Goal: Task Accomplishment & Management: Use online tool/utility

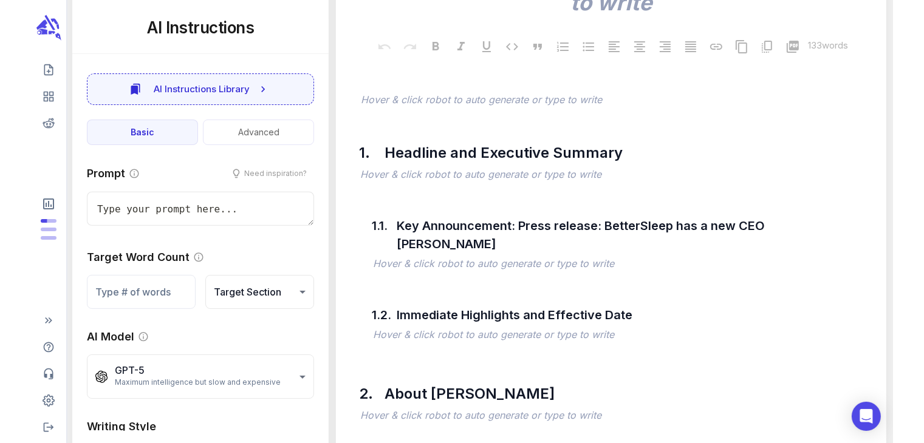
scroll to position [364, 0]
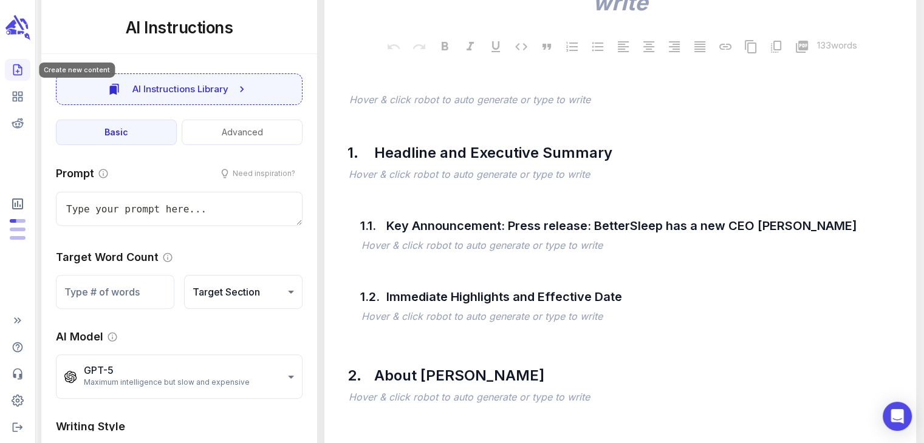
click at [22, 73] on icon "Create new content" at bounding box center [18, 70] width 12 height 12
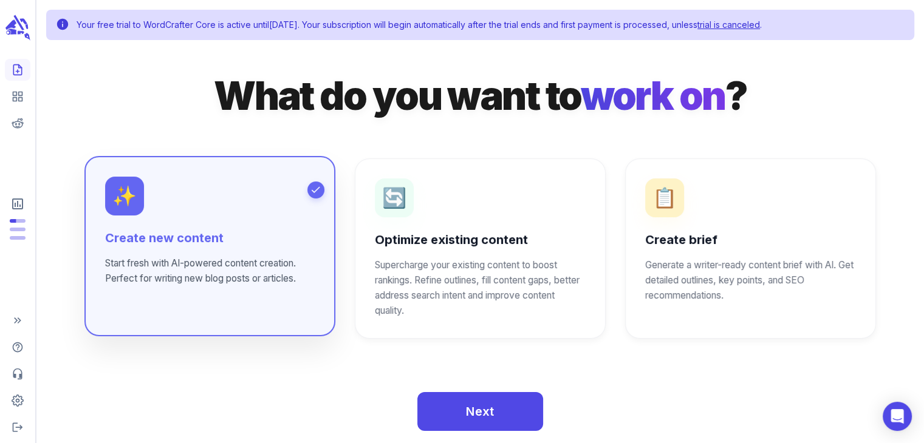
click at [172, 214] on div "✨ Create new content Start fresh with AI-powered content creation. Perfect for …" at bounding box center [210, 232] width 210 height 110
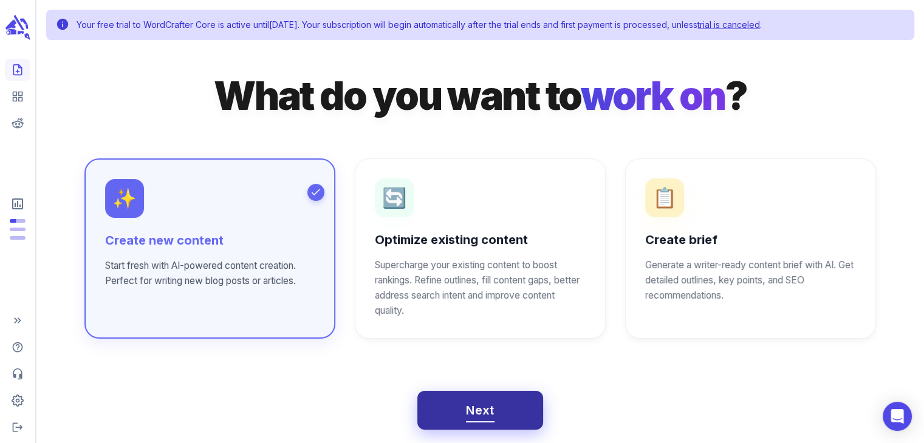
click at [463, 407] on button "Next" at bounding box center [480, 410] width 126 height 39
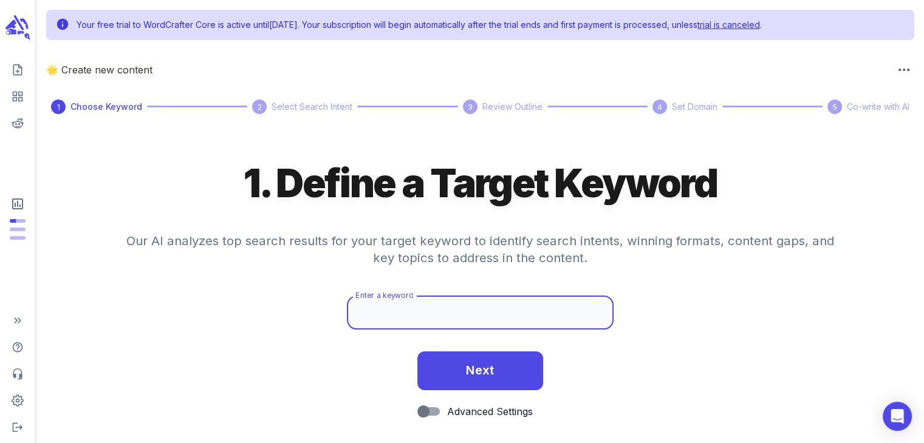
click at [463, 306] on input "Enter a keyword" at bounding box center [480, 313] width 266 height 34
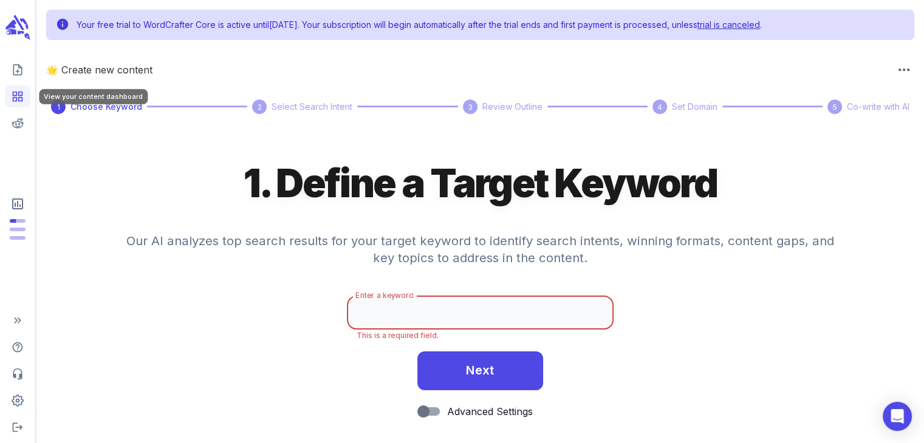
click at [21, 92] on rect "View your content dashboard" at bounding box center [21, 94] width 4 height 4
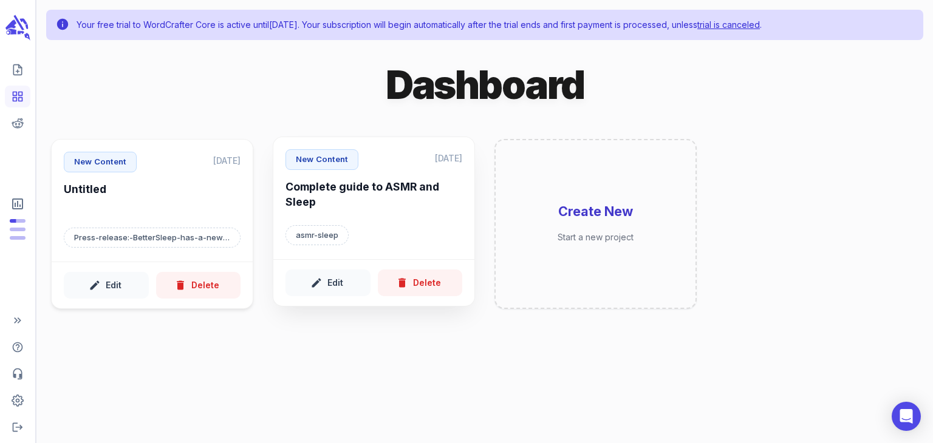
click at [382, 217] on div "New Content [DATE] Complete guide to ASMR and Sleep asmr-sleep" at bounding box center [373, 198] width 201 height 122
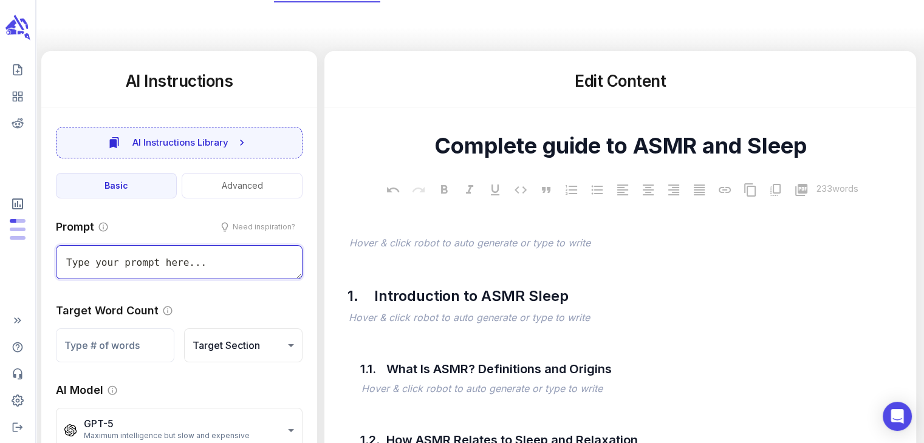
scroll to position [17, 0]
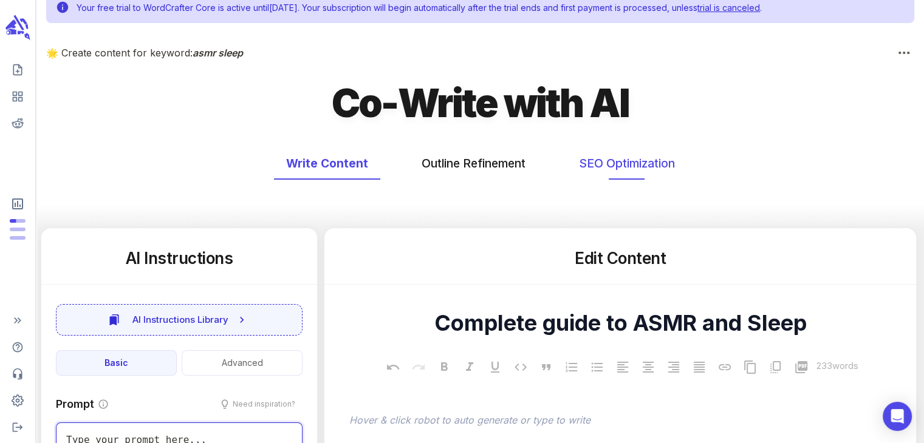
type textarea "x"
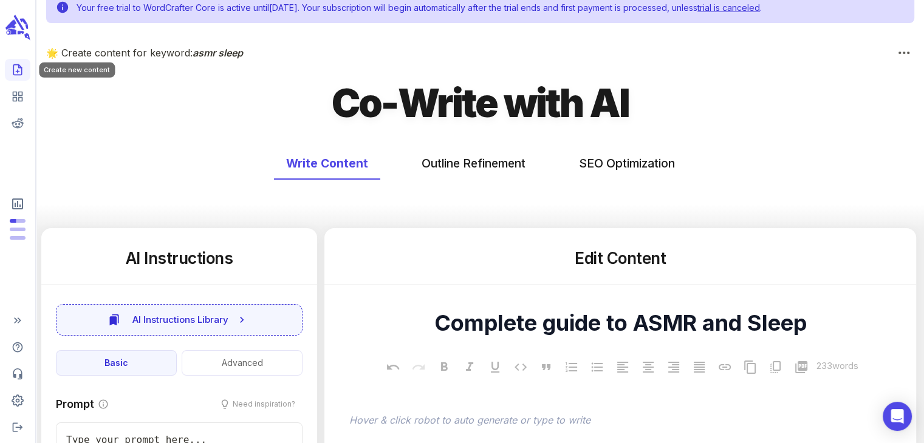
click at [19, 70] on icon "Create new content" at bounding box center [18, 70] width 12 height 12
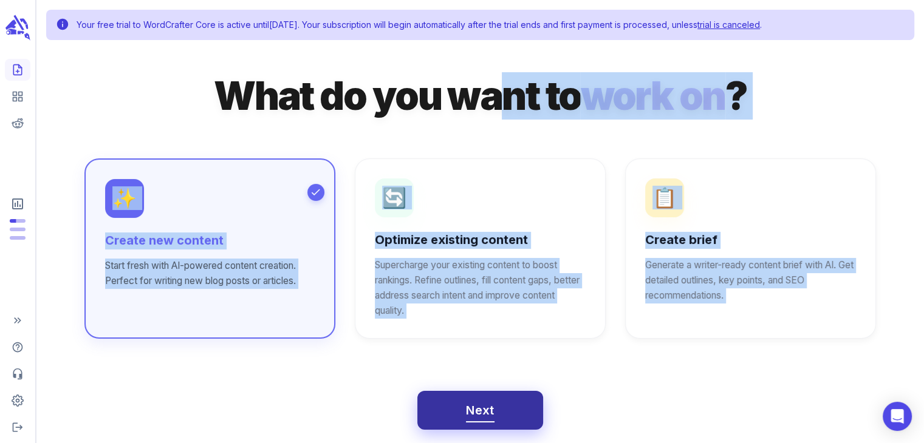
drag, startPoint x: 505, startPoint y: 53, endPoint x: 507, endPoint y: 402, distance: 348.7
click at [507, 402] on div "What do you want to work on ? ✨ Create new content Start fresh with AI-powered …" at bounding box center [480, 252] width 850 height 417
click at [507, 402] on button "Next" at bounding box center [480, 410] width 126 height 39
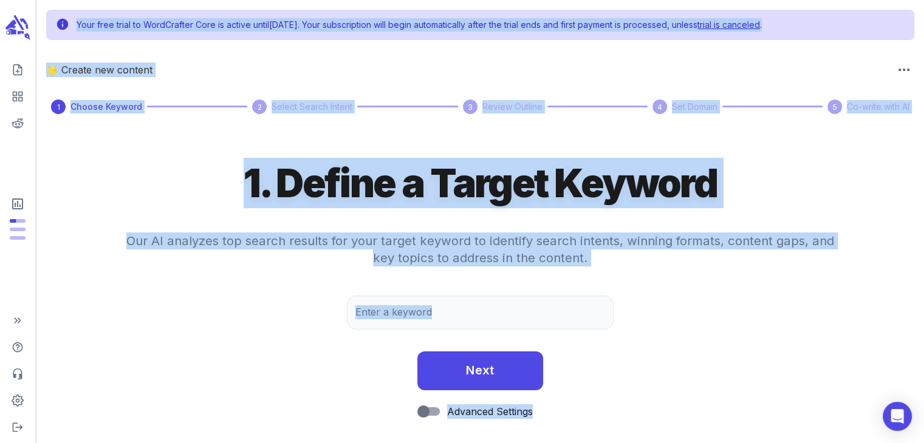
click at [606, 394] on form "1. Define a Target Keyword Our AI analyzes top search results for your target k…" at bounding box center [479, 295] width 887 height 275
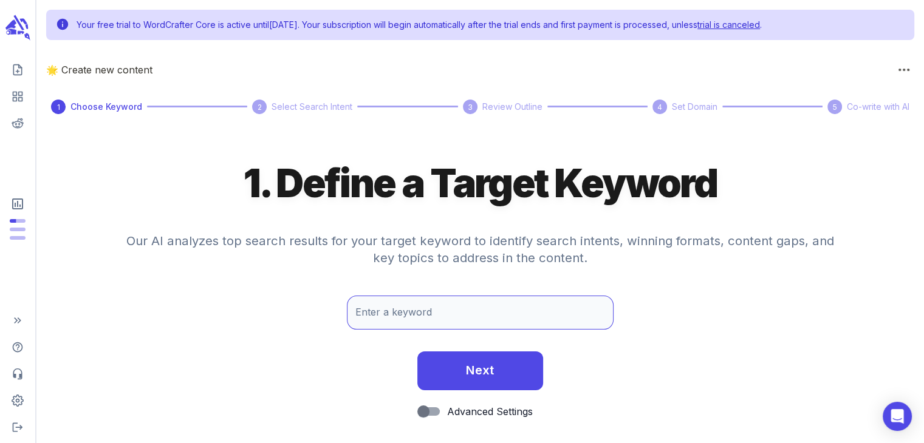
click at [504, 317] on input "Enter a keyword" at bounding box center [480, 313] width 266 height 34
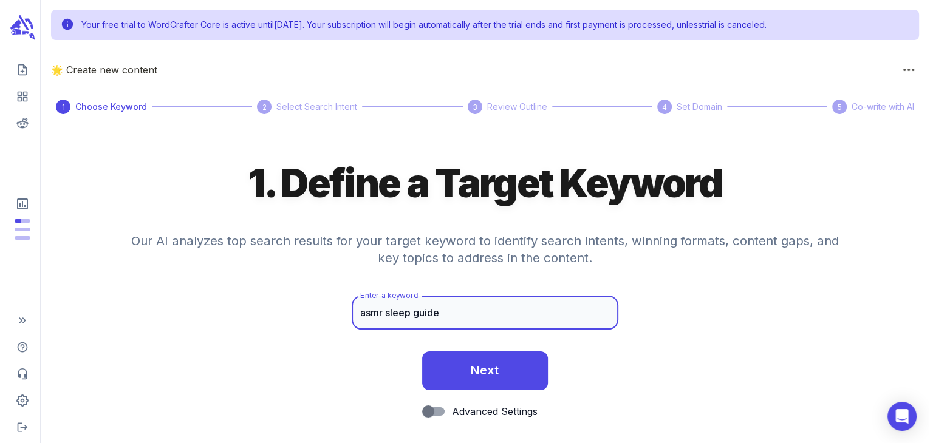
scroll to position [14, 0]
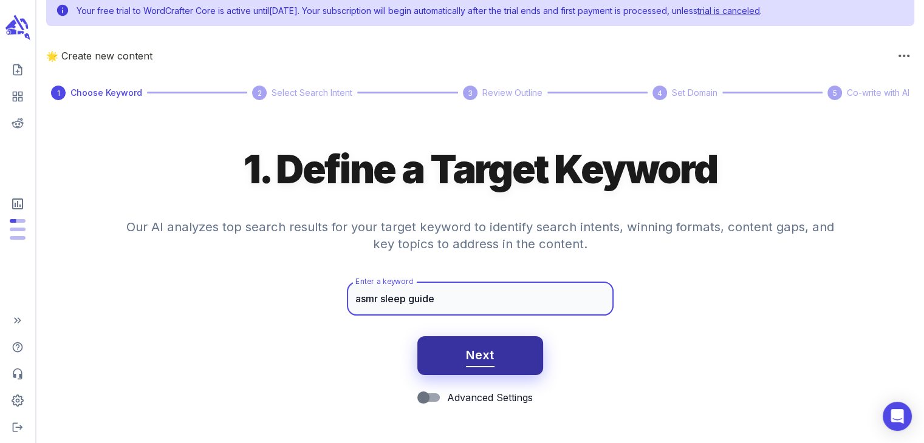
type input "asmr sleep guide"
click at [500, 362] on button "Next" at bounding box center [480, 356] width 126 height 39
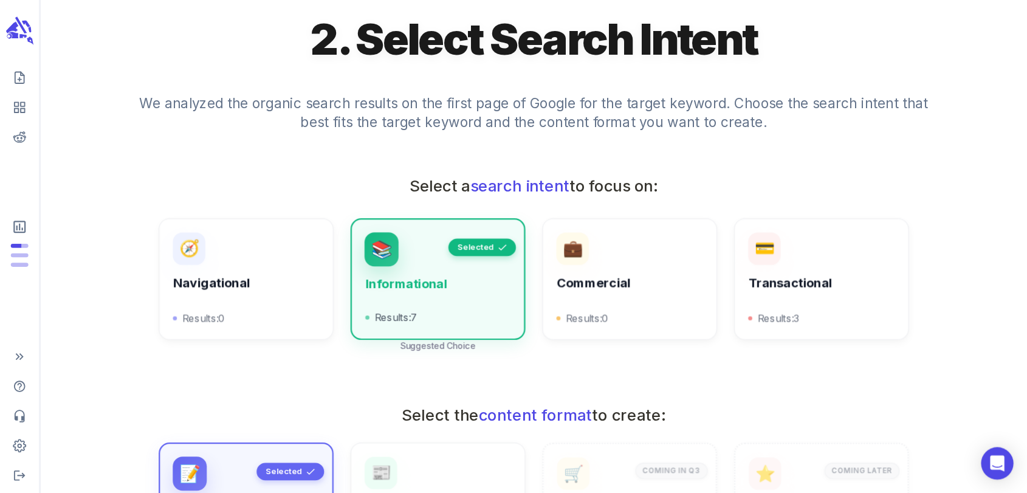
scroll to position [143, 0]
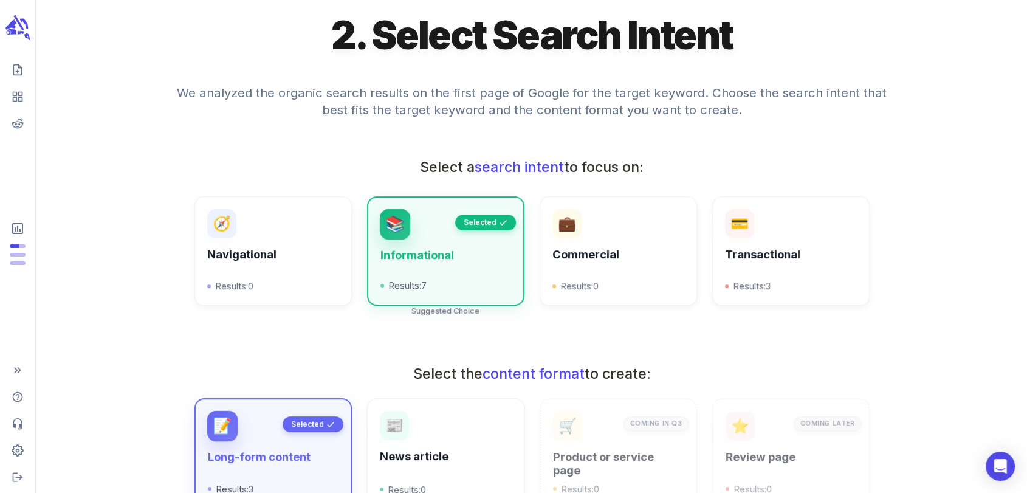
drag, startPoint x: 891, startPoint y: 1, endPoint x: 813, endPoint y: 40, distance: 87.7
click at [813, 40] on div "2. Select Search Intent" at bounding box center [531, 40] width 971 height 60
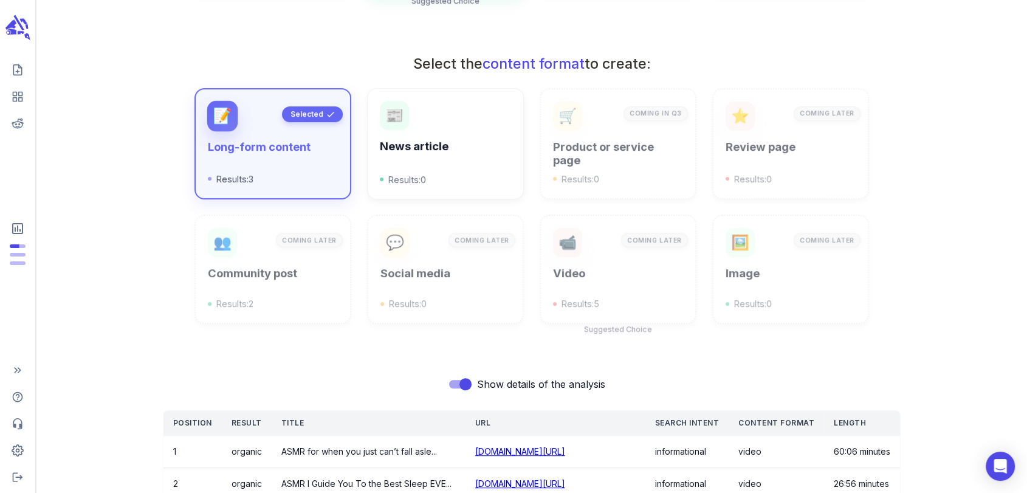
scroll to position [371, 0]
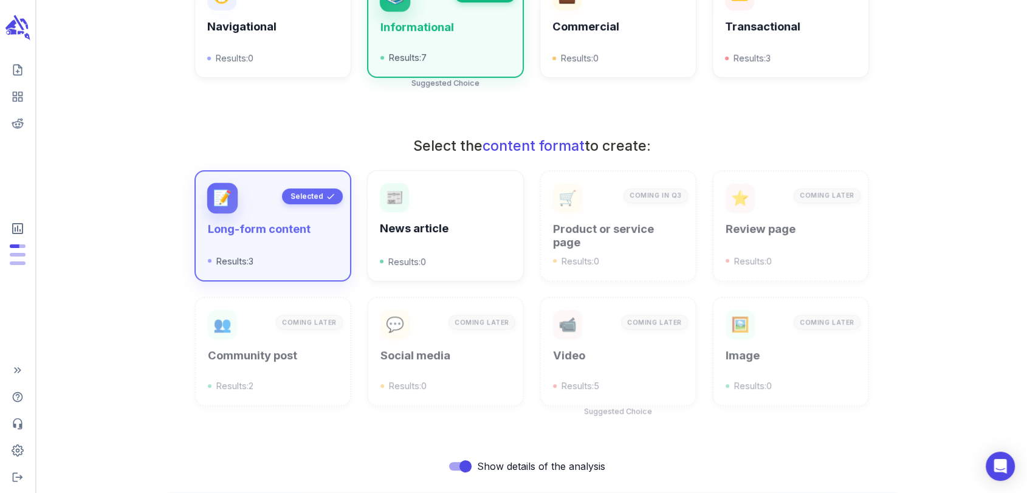
click at [861, 336] on div "📝 Long-form content Results: 3 Selected 📰 News article Results: 0 🛒 Product or …" at bounding box center [531, 297] width 971 height 255
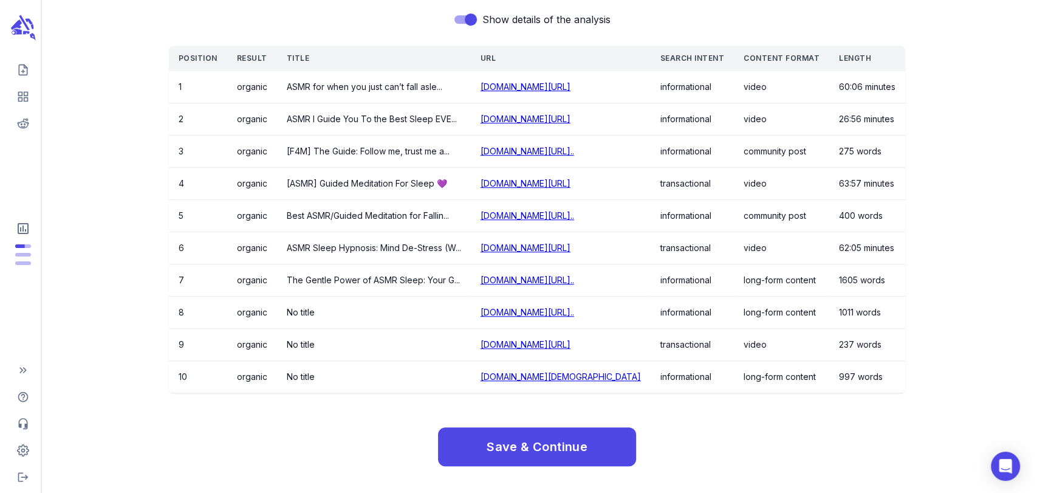
scroll to position [817, 0]
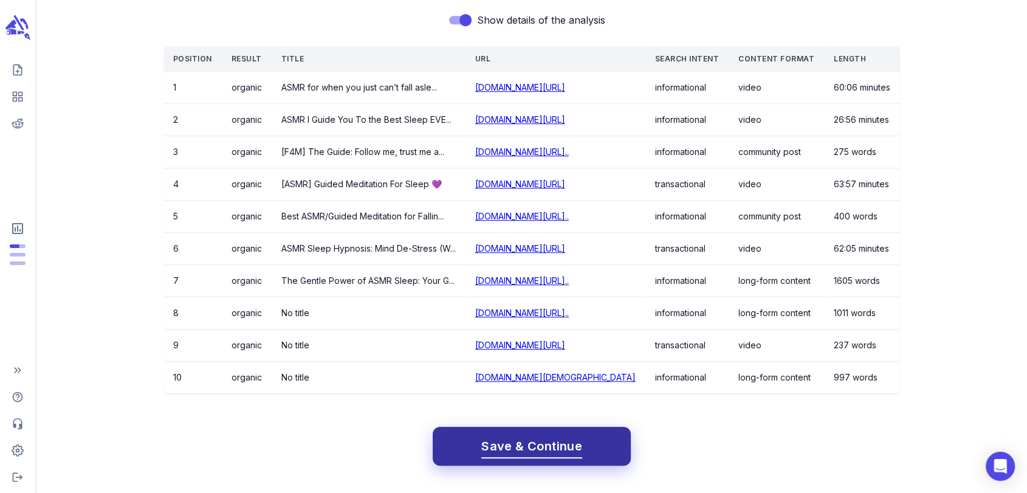
click at [475, 443] on button "Save & Continue" at bounding box center [531, 445] width 198 height 39
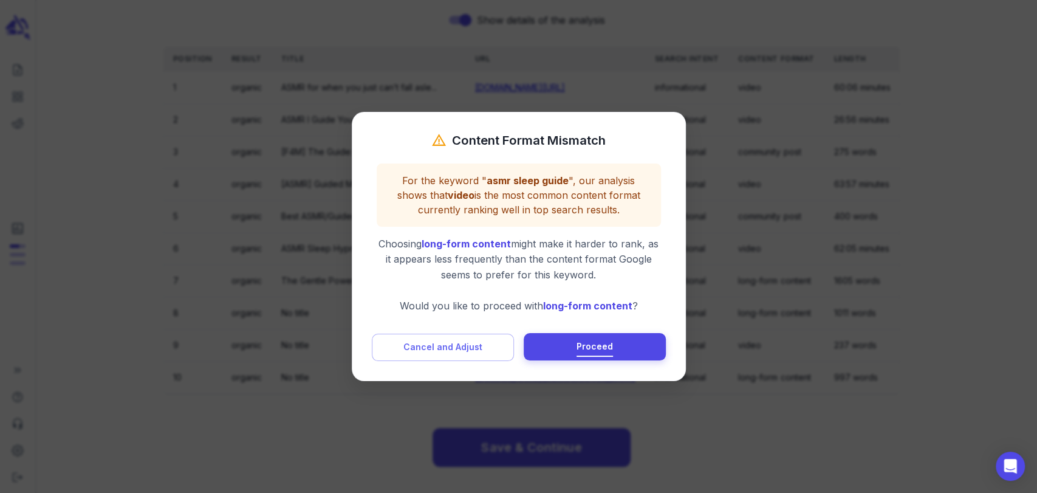
click at [593, 345] on span "Proceed" at bounding box center [594, 346] width 36 height 15
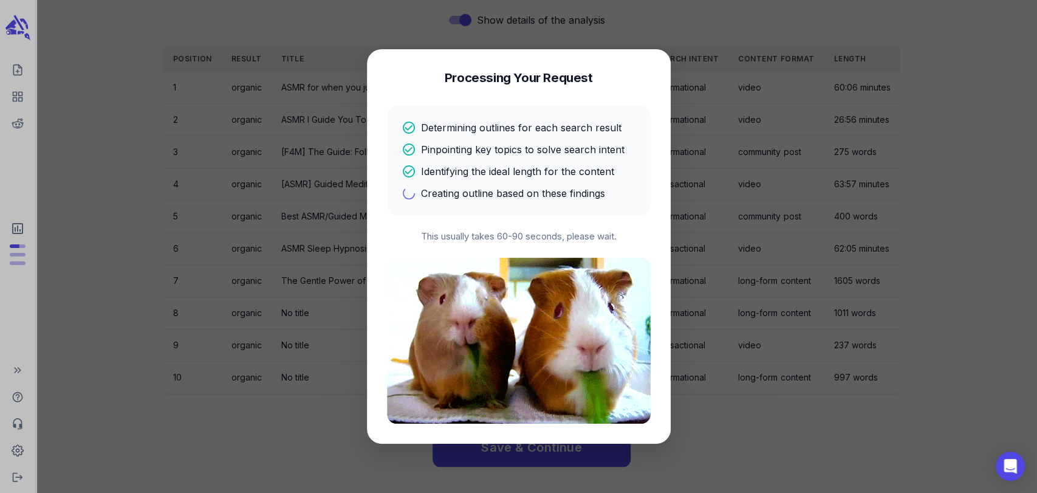
click at [593, 345] on img at bounding box center [519, 341] width 264 height 166
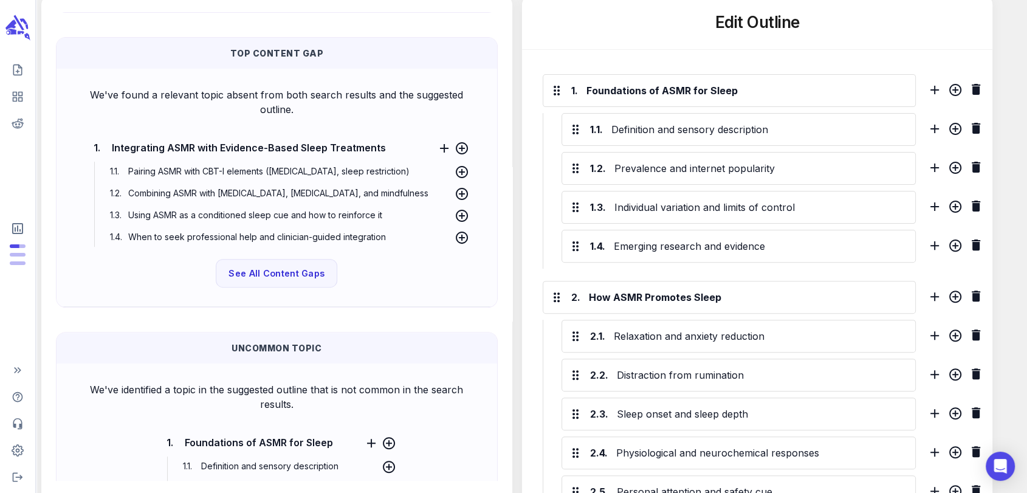
scroll to position [456, 0]
drag, startPoint x: 163, startPoint y: 241, endPoint x: 188, endPoint y: 241, distance: 25.5
click at [188, 241] on div "We've found a relevant topic absent from both search results and the suggested …" at bounding box center [276, 186] width 421 height 219
click at [288, 262] on span "See All Content Gaps" at bounding box center [277, 270] width 100 height 16
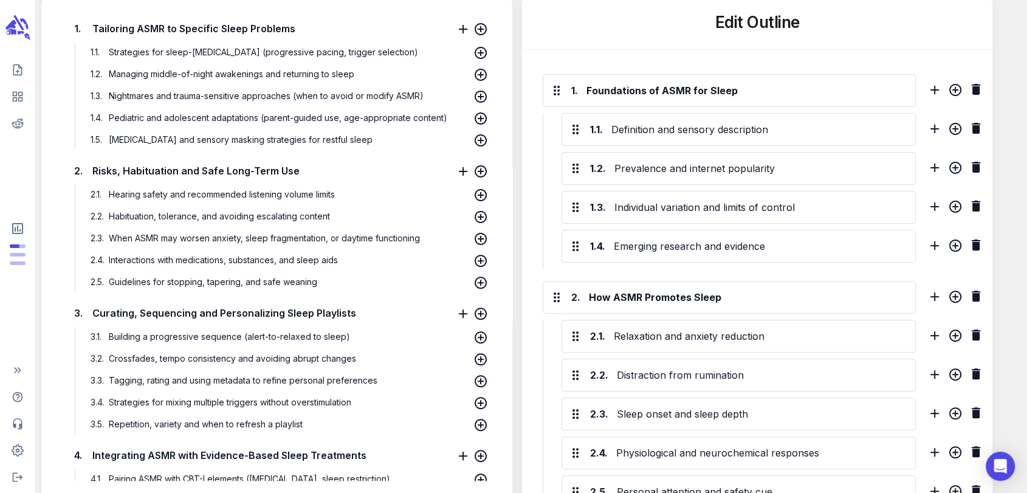
scroll to position [0, 0]
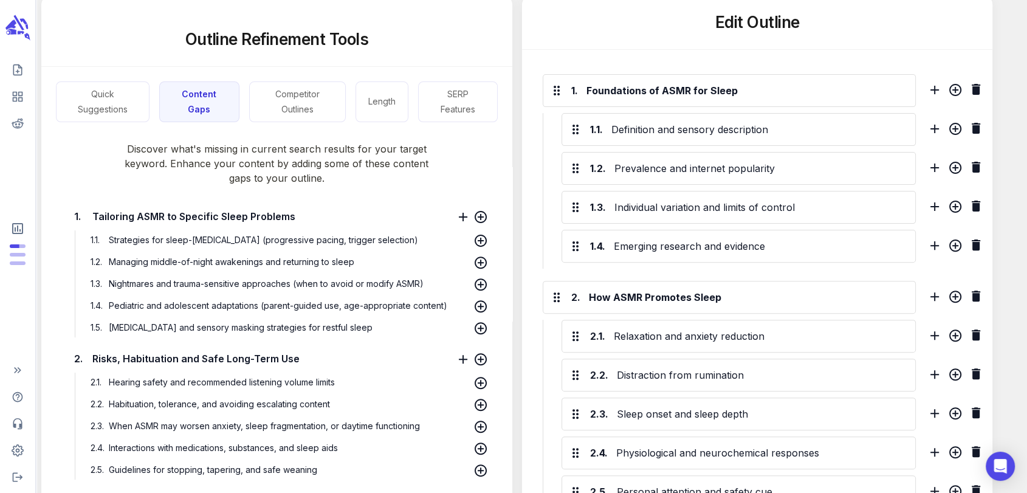
click at [408, 146] on p "Discover what's missing in current search results for your target keyword. Enha…" at bounding box center [276, 153] width 471 height 63
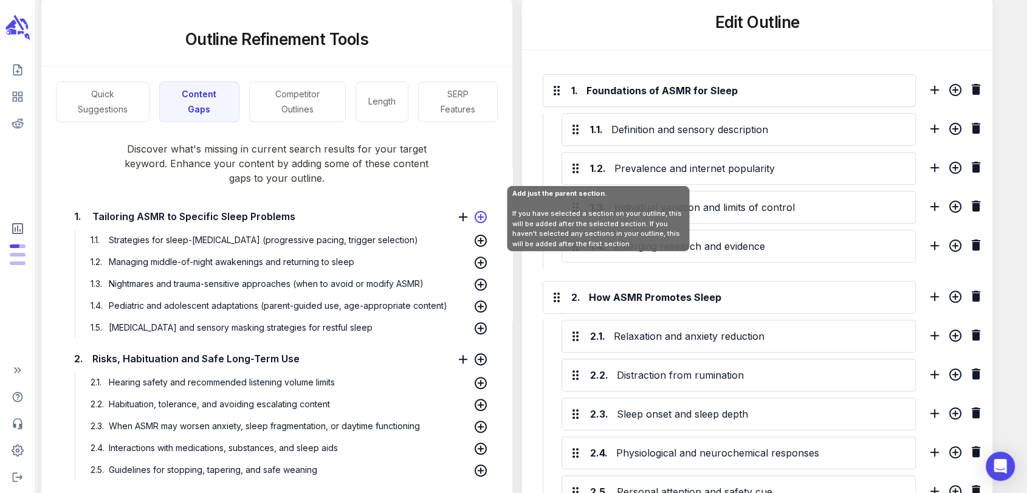
click at [488, 210] on icon at bounding box center [480, 217] width 15 height 15
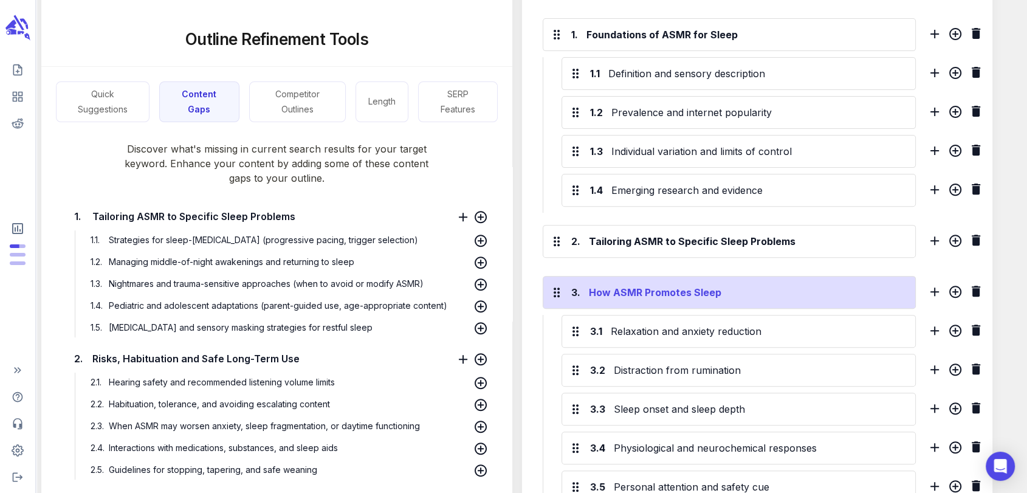
scroll to position [350, 0]
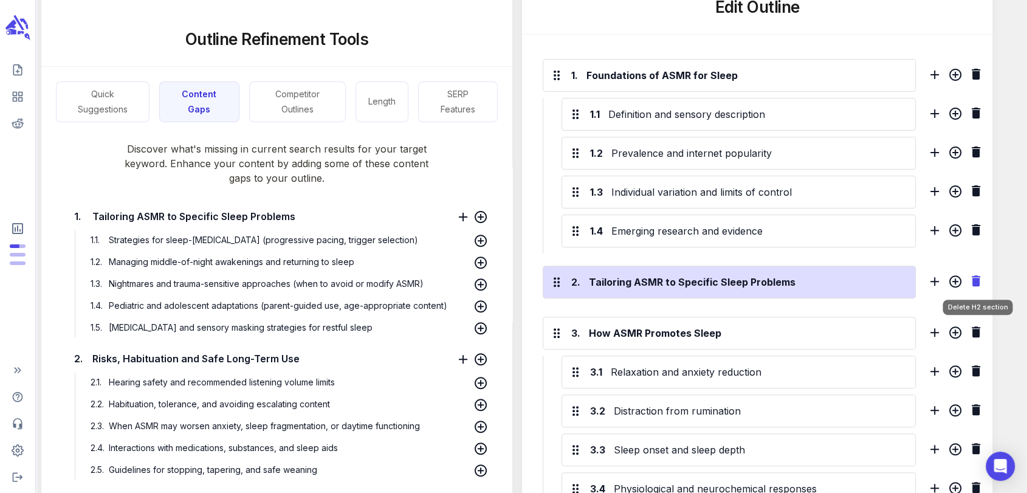
click at [861, 285] on icon "Delete H2 section" at bounding box center [975, 280] width 15 height 15
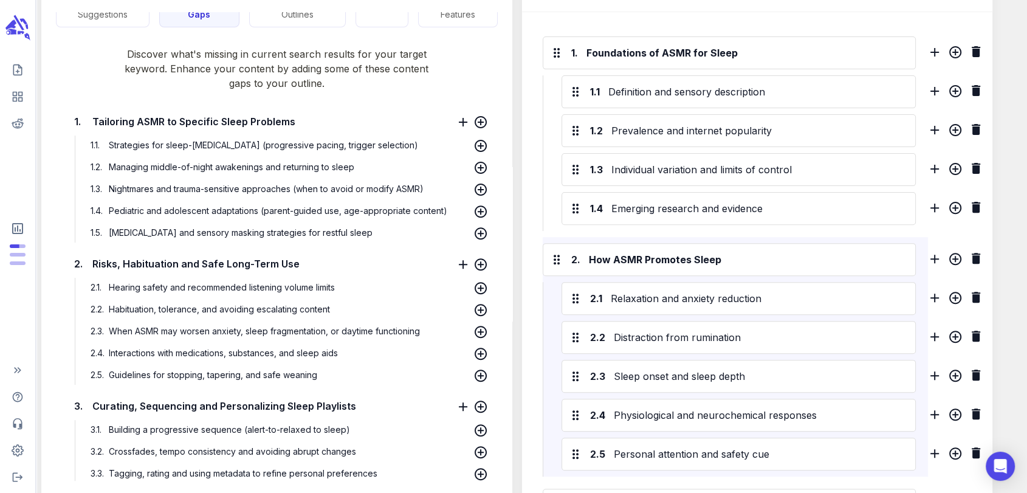
scroll to position [82, 0]
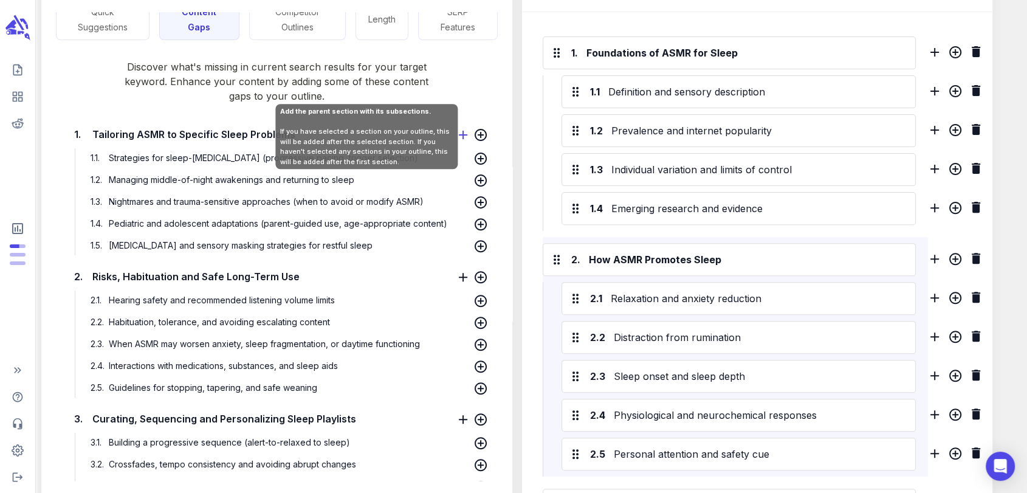
click at [470, 132] on icon at bounding box center [463, 135] width 15 height 15
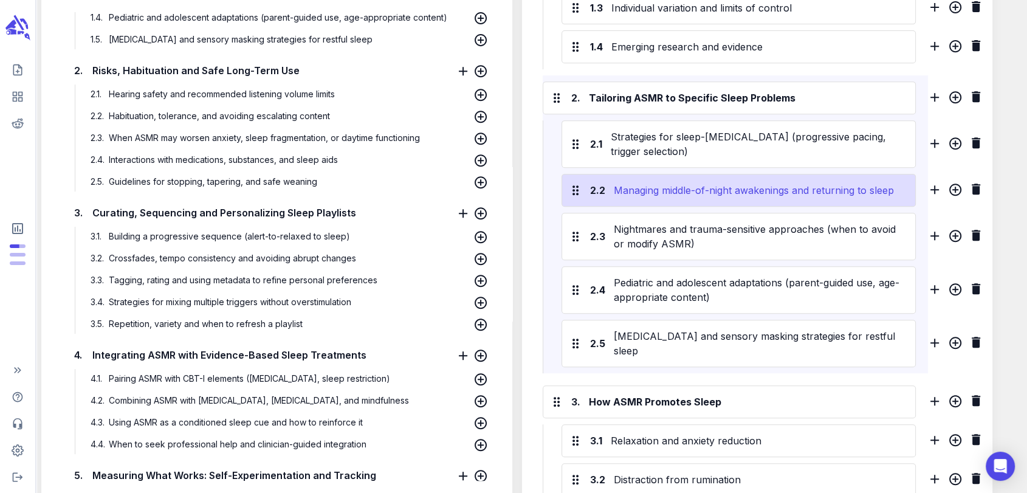
scroll to position [535, 0]
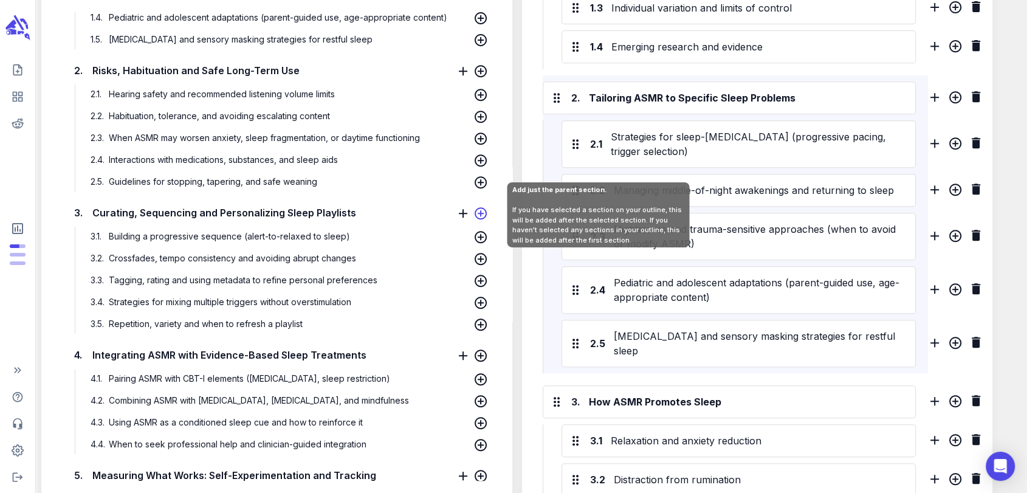
click at [487, 213] on icon at bounding box center [480, 213] width 12 height 12
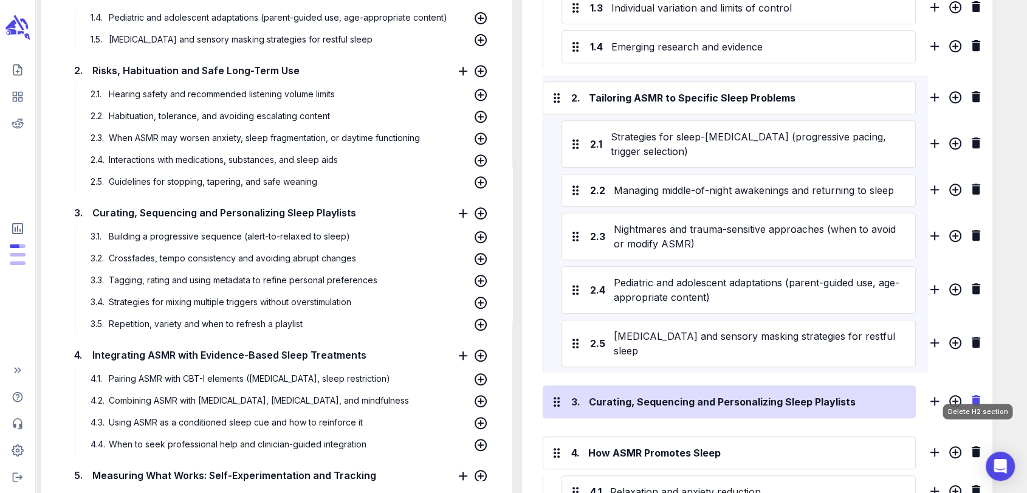
click at [861, 395] on icon "Delete H2 section" at bounding box center [975, 400] width 9 height 11
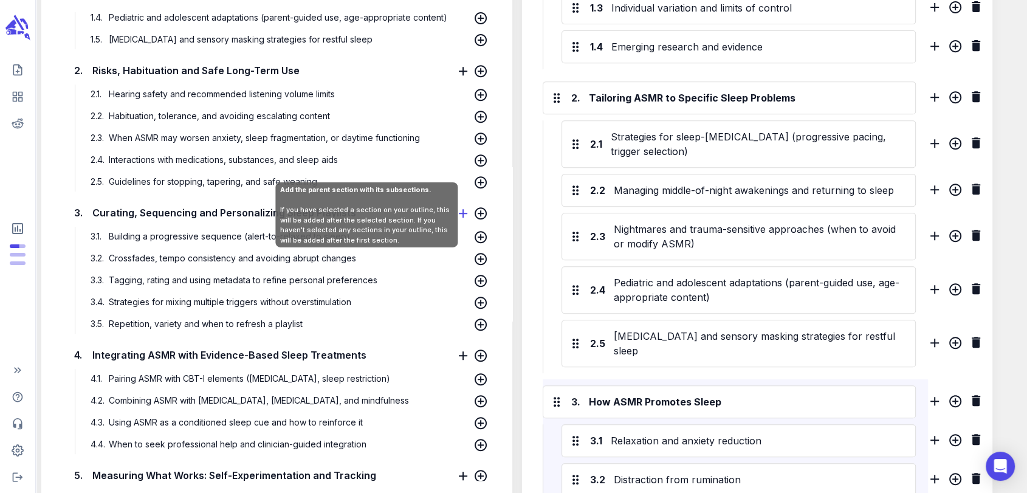
click at [470, 211] on icon at bounding box center [463, 213] width 15 height 15
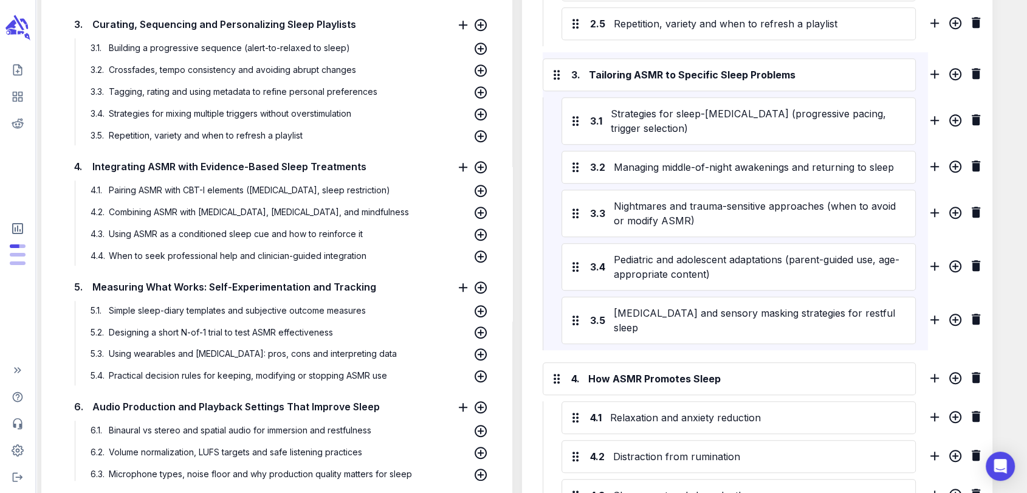
scroll to position [476, 0]
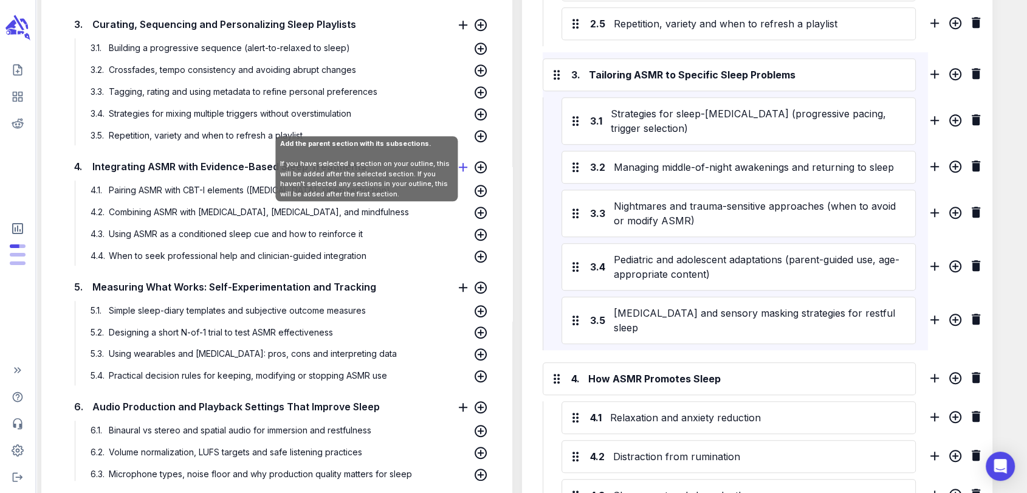
click at [470, 162] on icon at bounding box center [463, 167] width 15 height 15
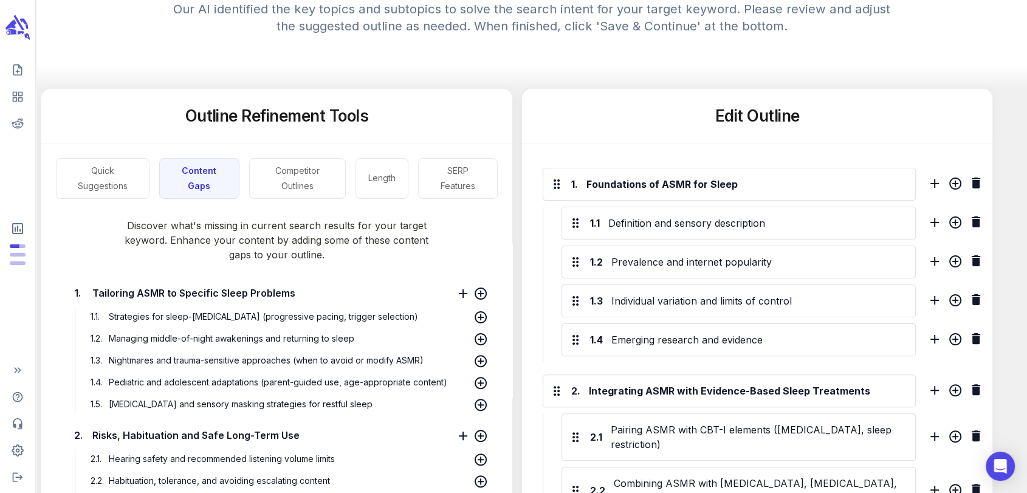
scroll to position [226, 0]
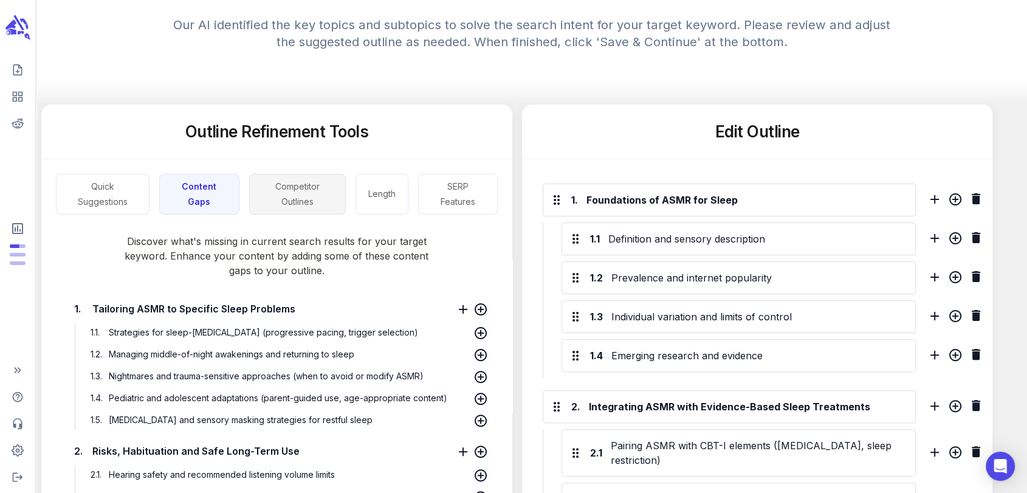
click at [299, 192] on button "Competitor Outlines" at bounding box center [297, 194] width 97 height 41
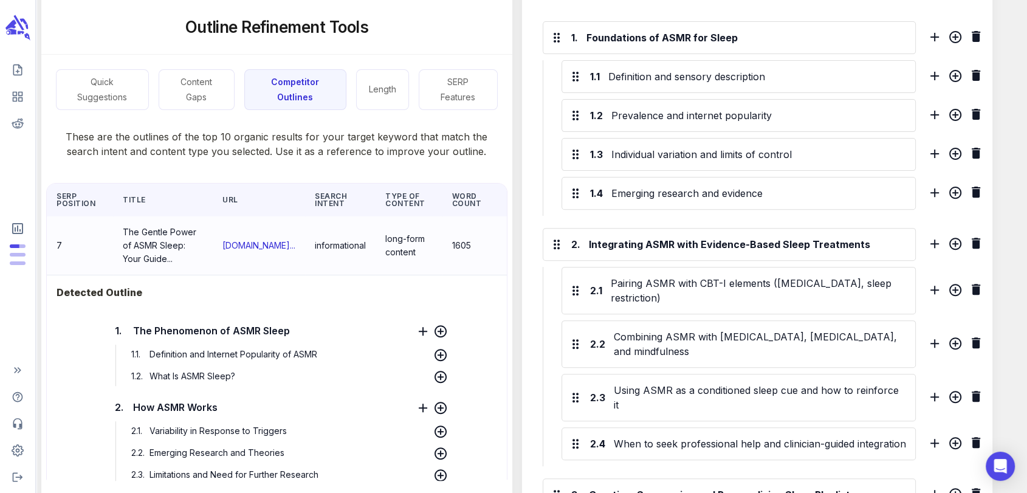
scroll to position [389, 0]
click at [371, 94] on button "Length" at bounding box center [382, 89] width 53 height 41
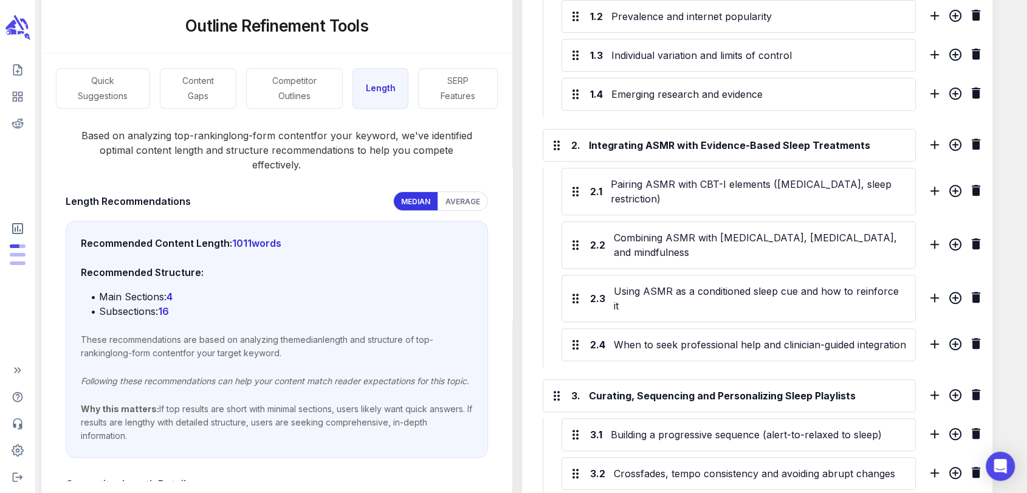
scroll to position [13, 0]
click at [459, 79] on button "SERP Features" at bounding box center [458, 89] width 80 height 41
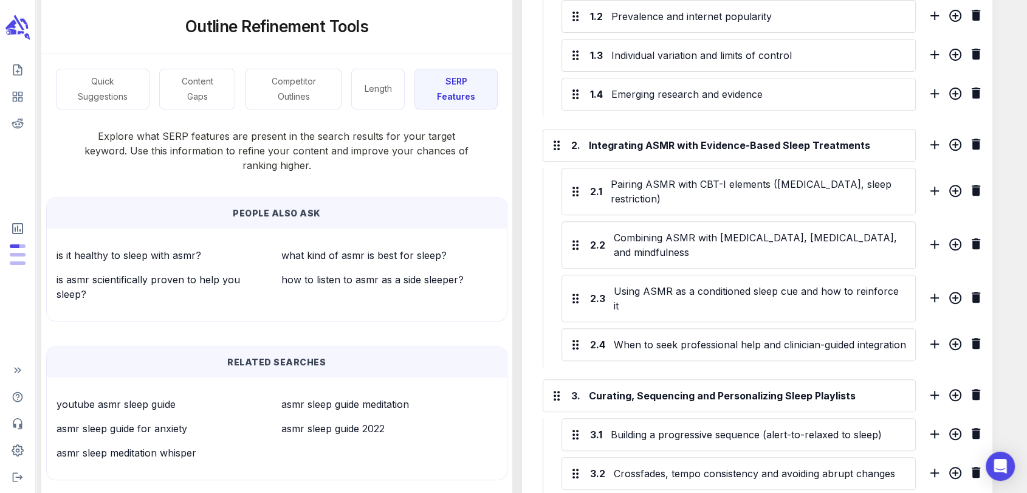
scroll to position [36, 0]
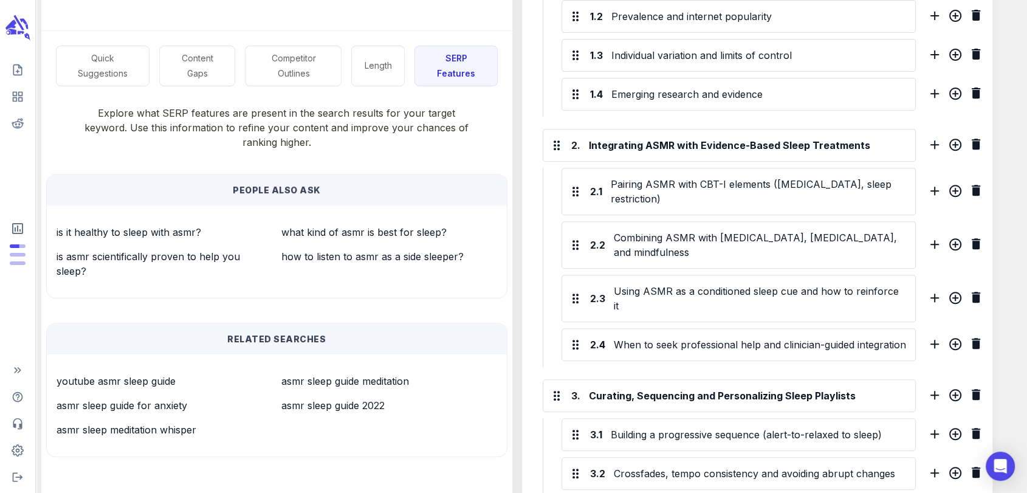
click at [358, 237] on p "what kind of asmr is best for sleep?" at bounding box center [388, 232] width 215 height 15
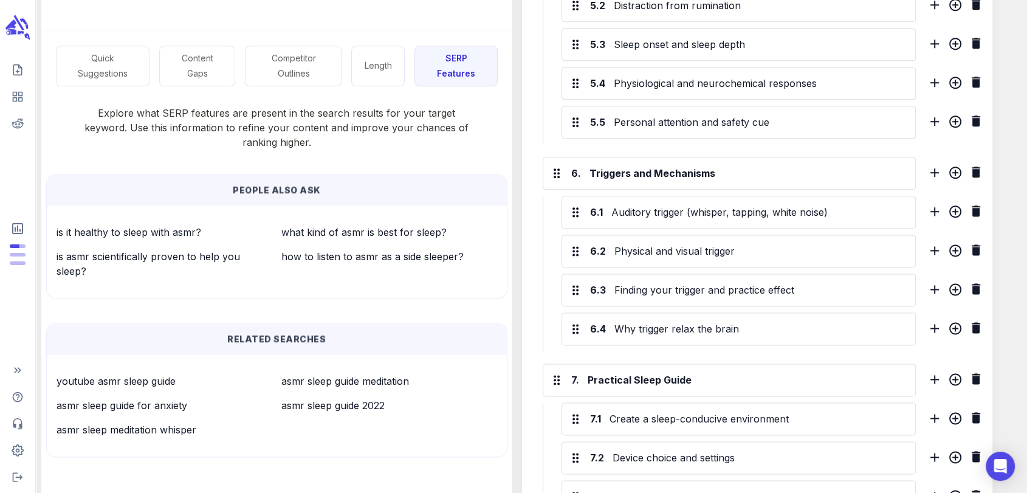
scroll to position [1702, 0]
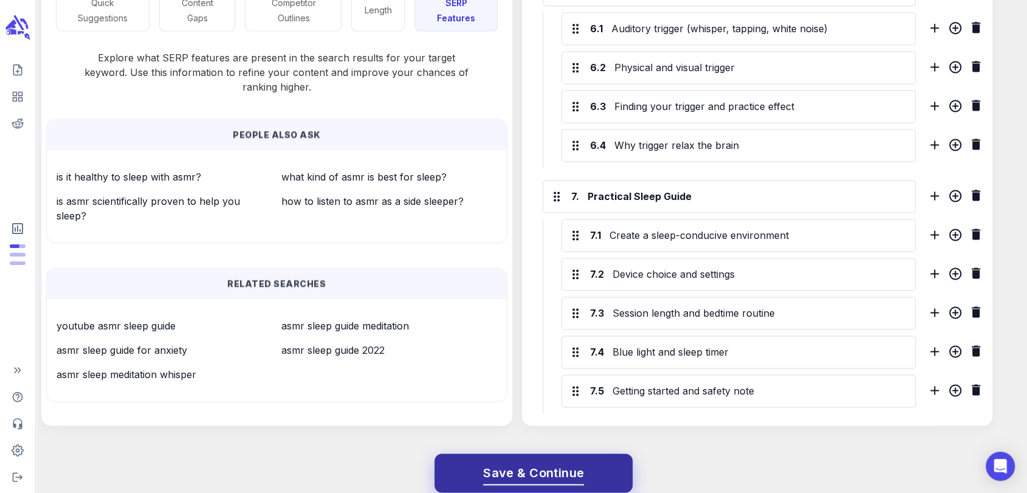
click at [530, 443] on span "Save & Continue" at bounding box center [533, 472] width 101 height 21
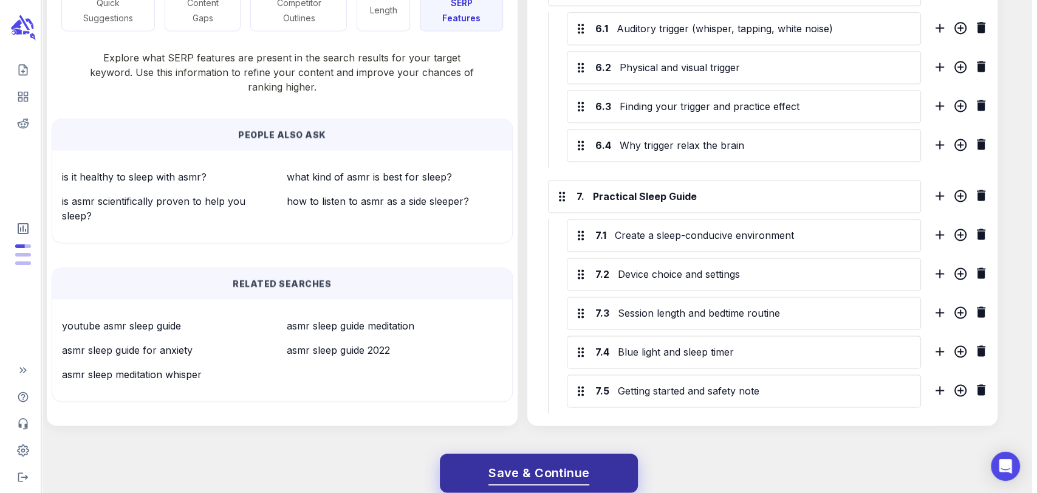
scroll to position [0, 0]
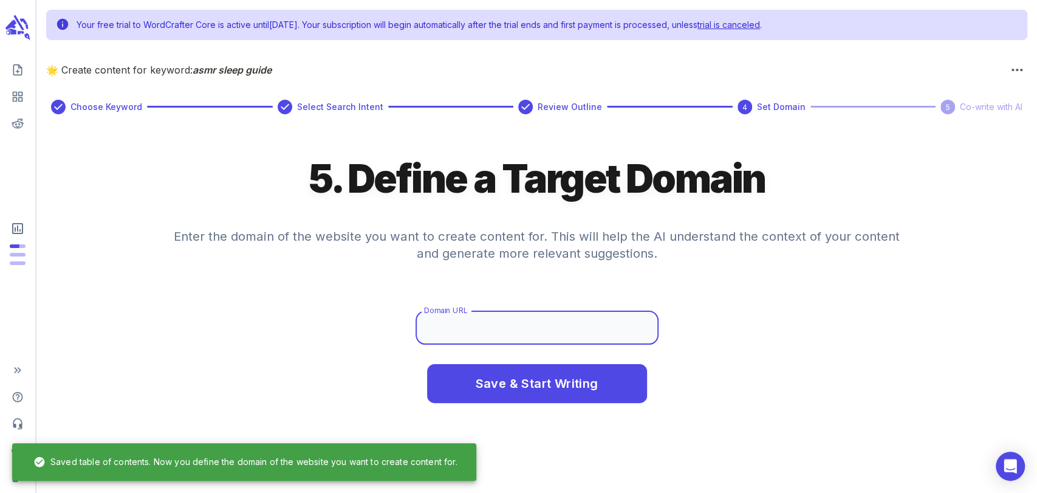
click at [503, 324] on input "Domain URL" at bounding box center [536, 327] width 243 height 34
type input "[DOMAIN_NAME]"
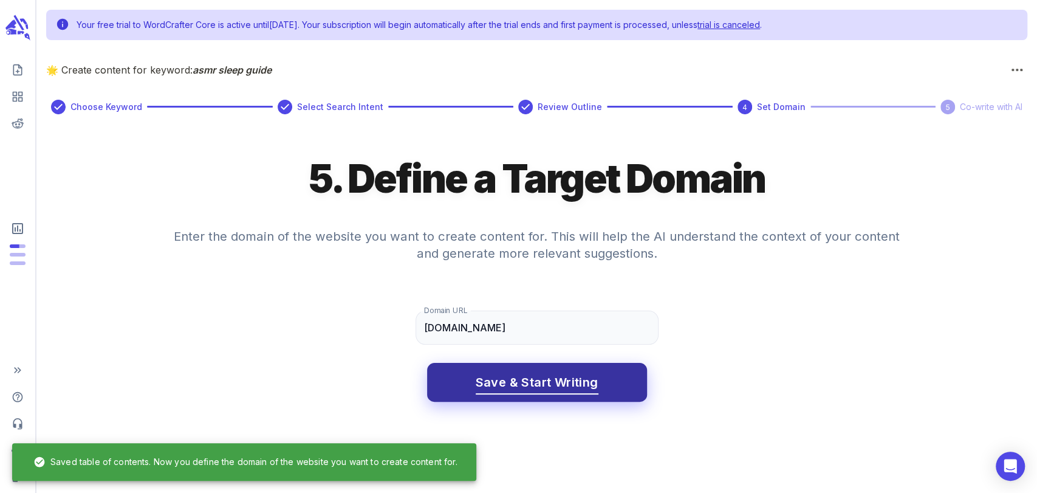
click at [524, 383] on span "Save & Start Writing" at bounding box center [537, 382] width 123 height 21
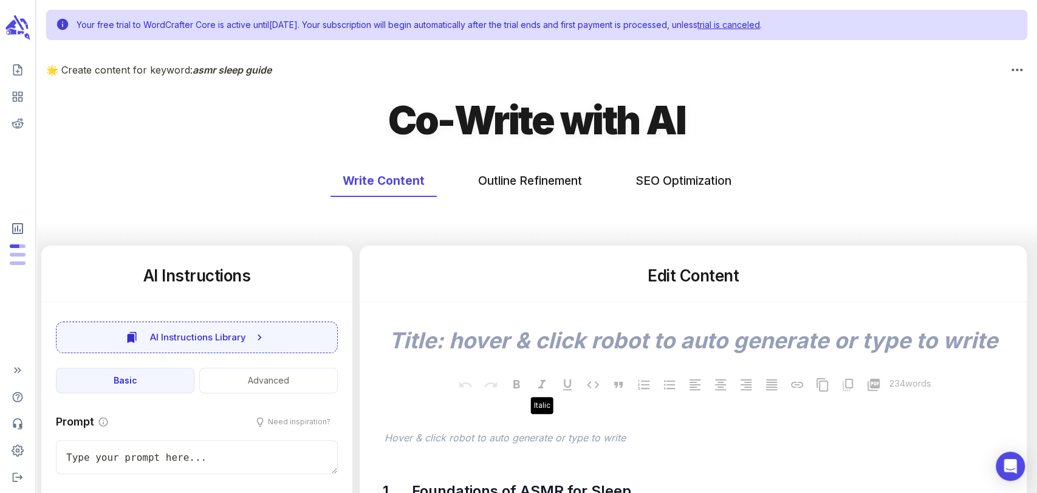
type textarea "x"
type input "50"
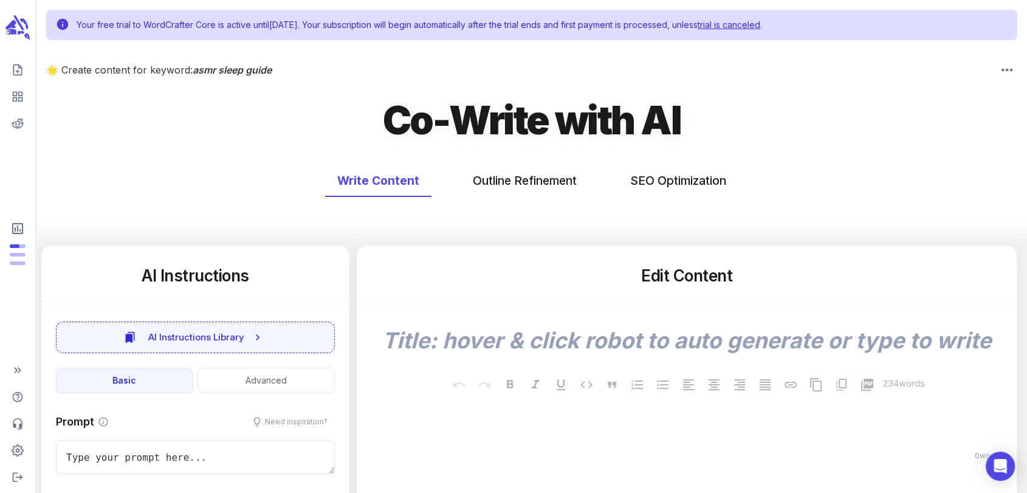
scroll to position [154, 0]
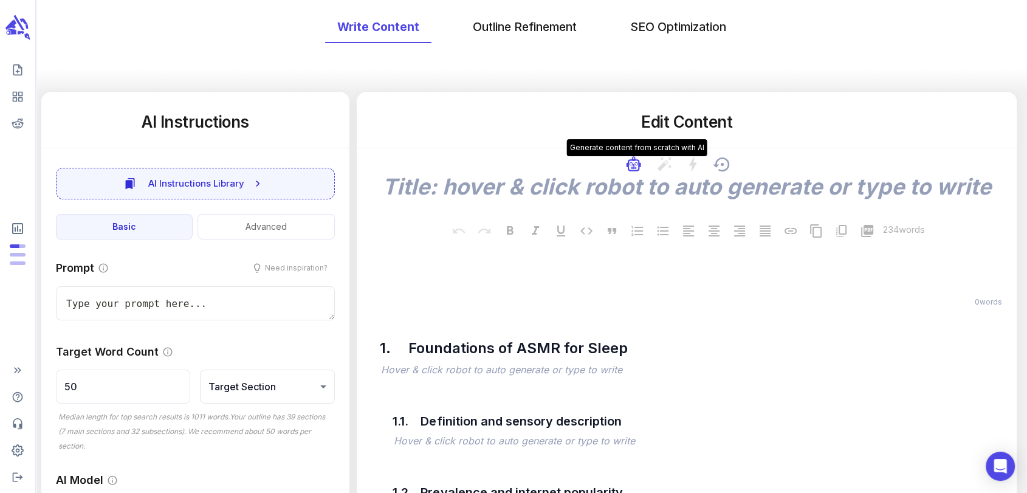
click at [632, 165] on icon "button" at bounding box center [631, 164] width 4 height 4
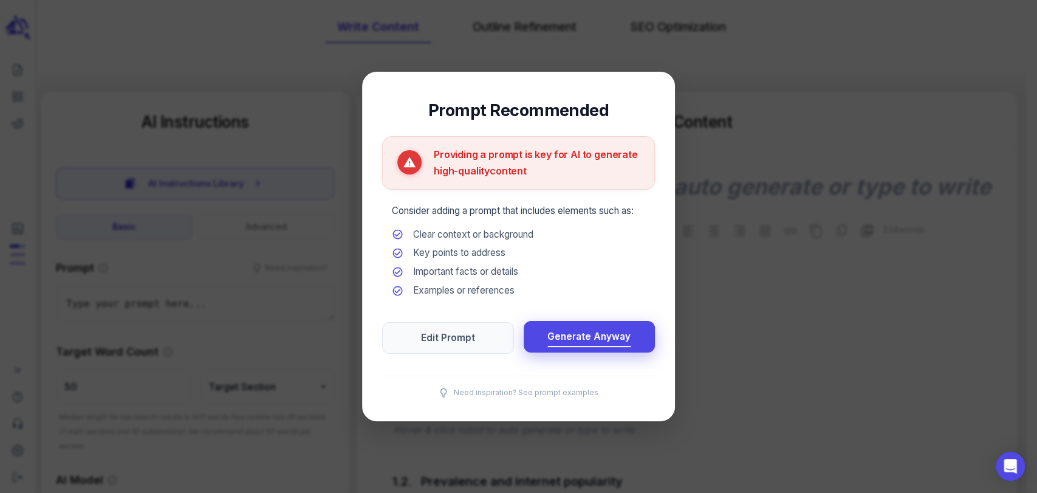
click at [590, 338] on span "Generate Anyway" at bounding box center [588, 337] width 83 height 16
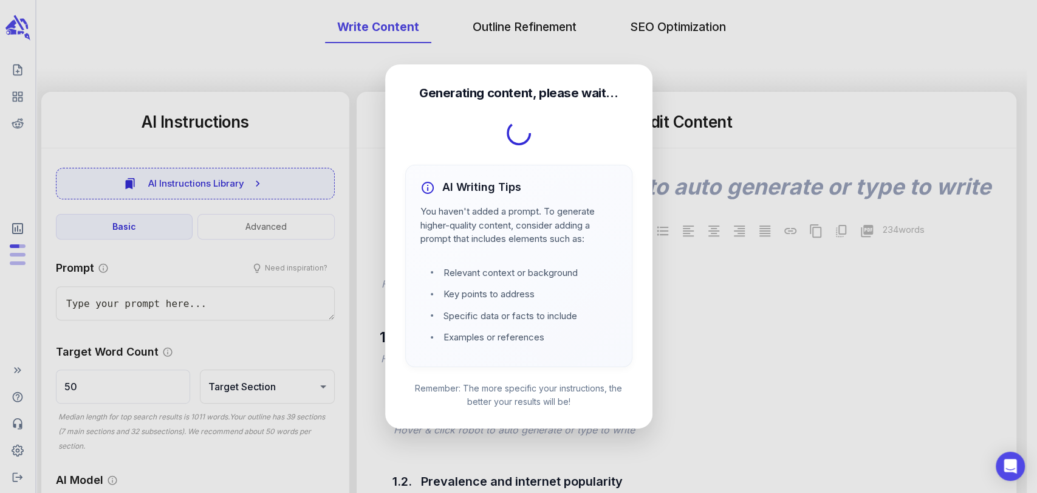
type textarea "x"
type textarea "ASMR Sleep Guide: Science, Playlists, and Practical Tips"
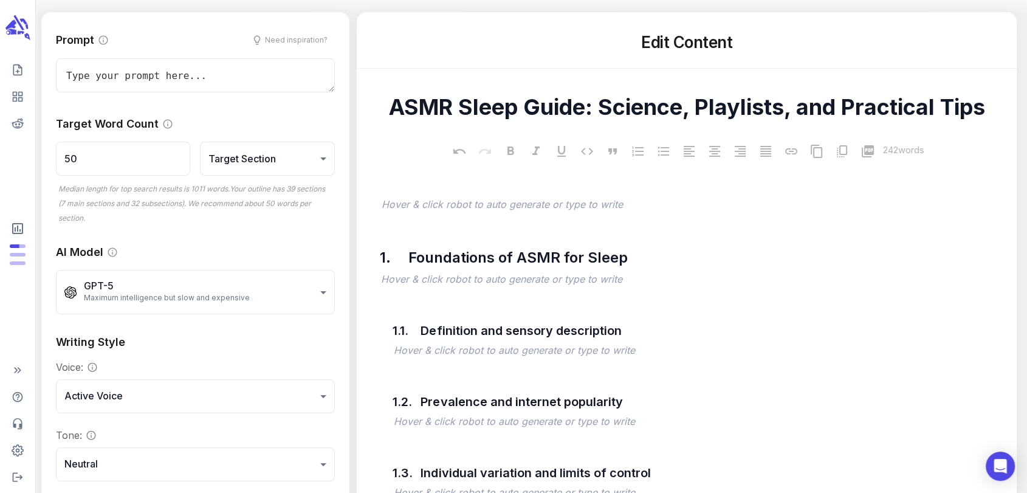
scroll to position [231, 0]
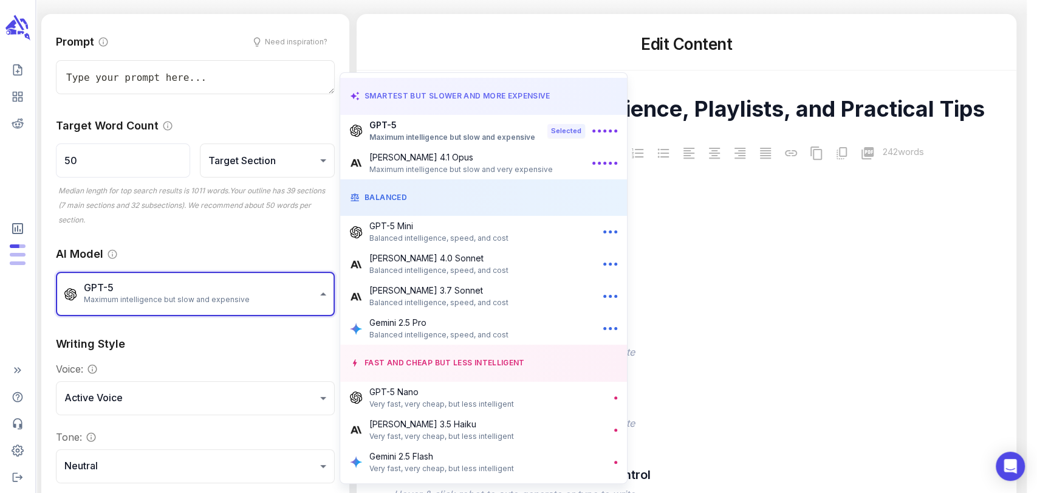
click at [188, 74] on div at bounding box center [518, 246] width 1037 height 493
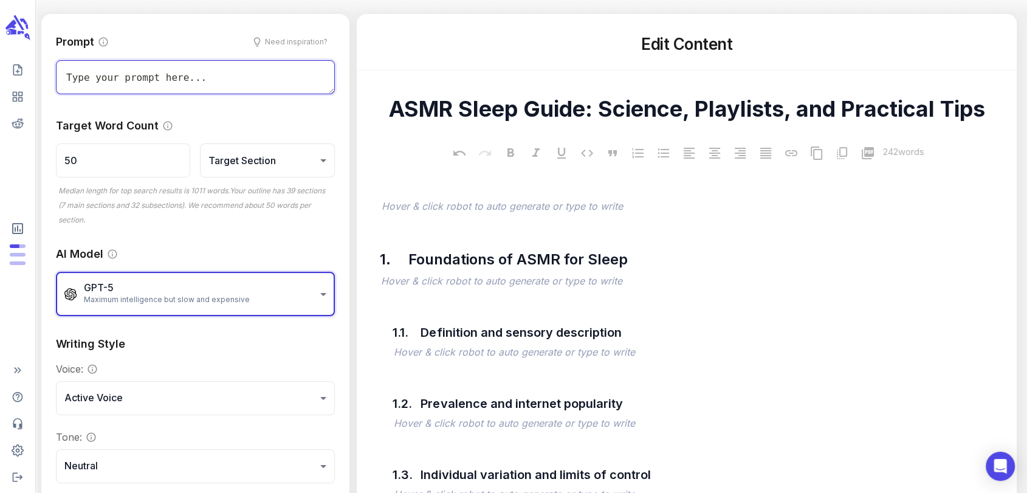
click at [188, 74] on textarea at bounding box center [195, 77] width 279 height 34
type textarea "x"
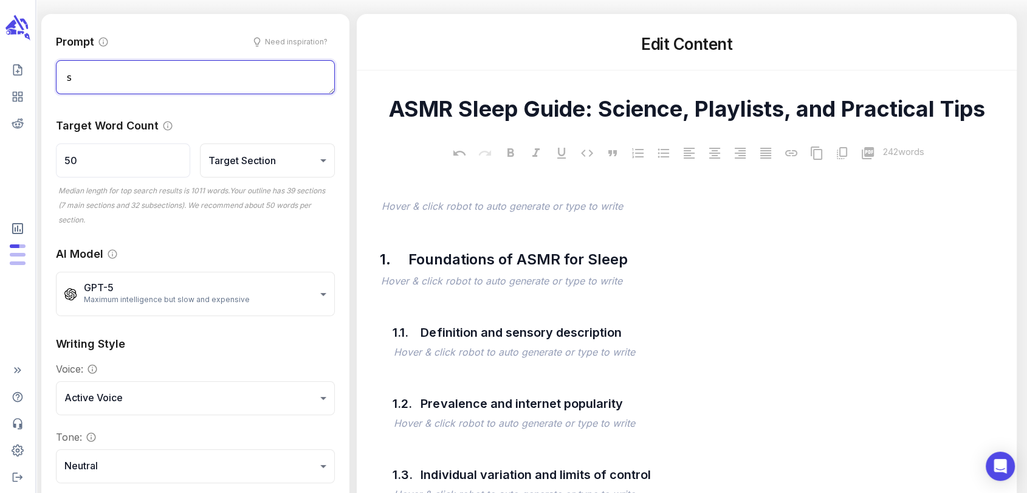
type textarea "st"
type textarea "x"
type textarea "start with"
type textarea "x"
type textarea "start with a bold op"
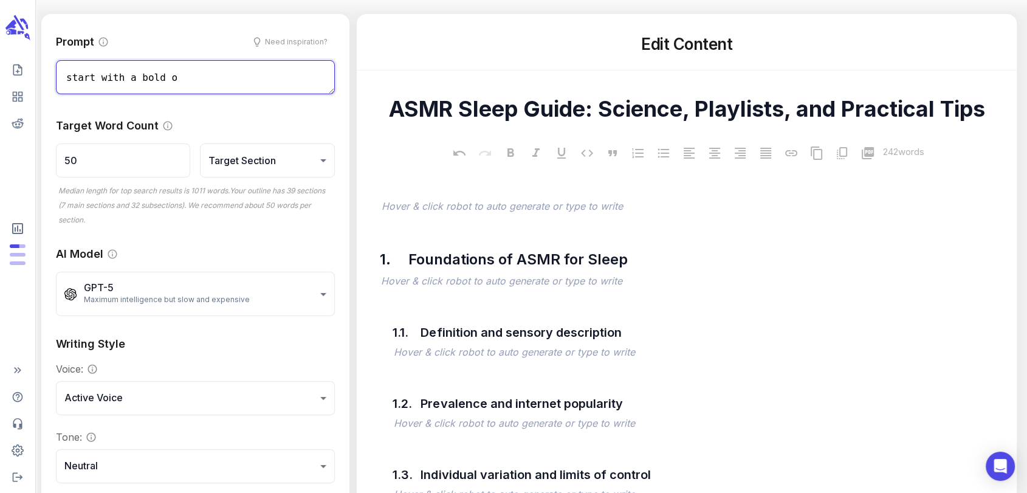
type textarea "x"
type textarea "start with a bold opening"
type textarea "x"
type textarea "start with a bold opening to c"
type textarea "x"
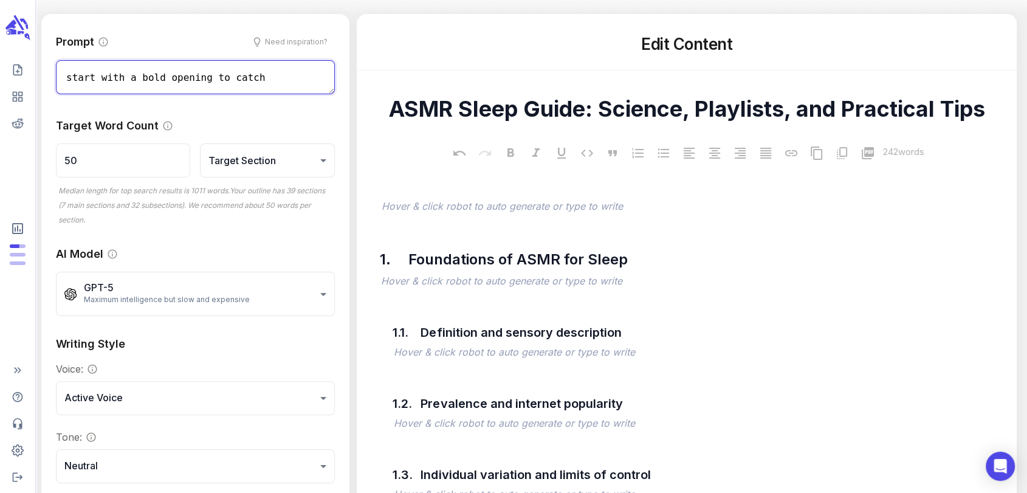
type textarea "start with a bold opening to catch"
type textarea "x"
type textarea "start with a bold opening to catch reader atten"
type textarea "x"
type textarea "start with a bold opening to catch reader attention"
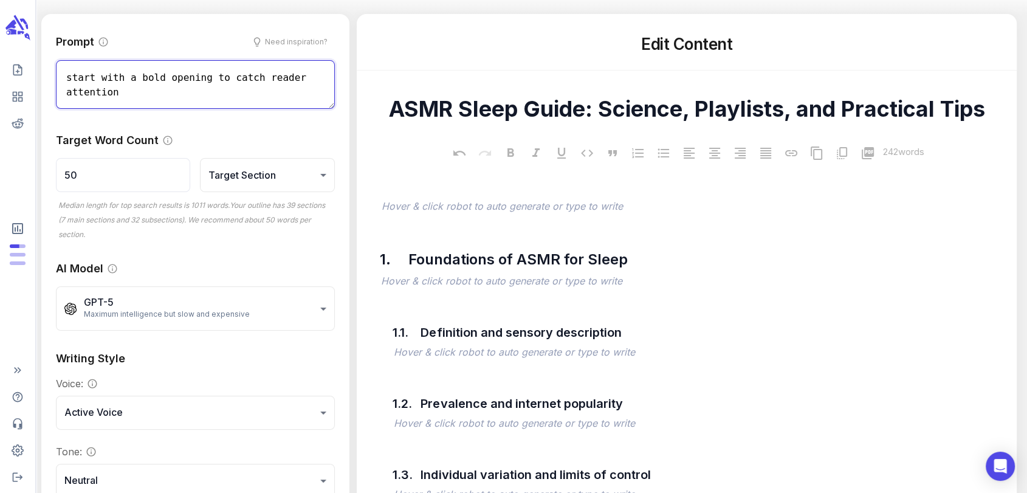
type textarea "x"
type textarea "start with a bold opening to catch reader attention"
click at [132, 192] on input "50" at bounding box center [123, 175] width 134 height 34
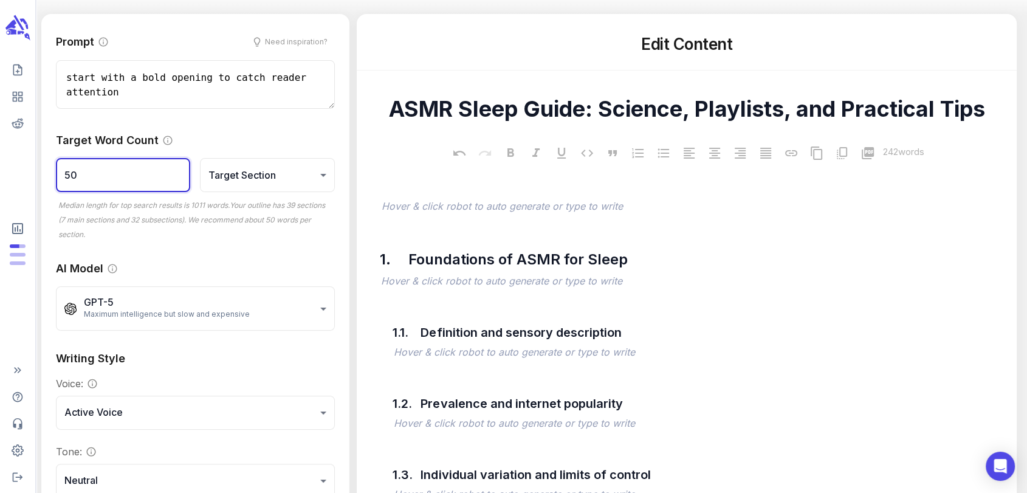
scroll to position [32, 0]
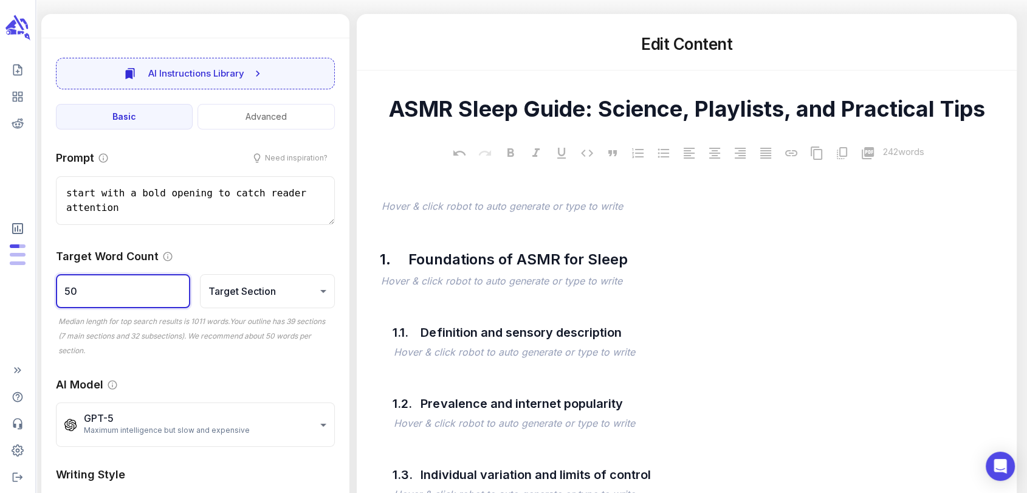
type textarea "x"
type input "5"
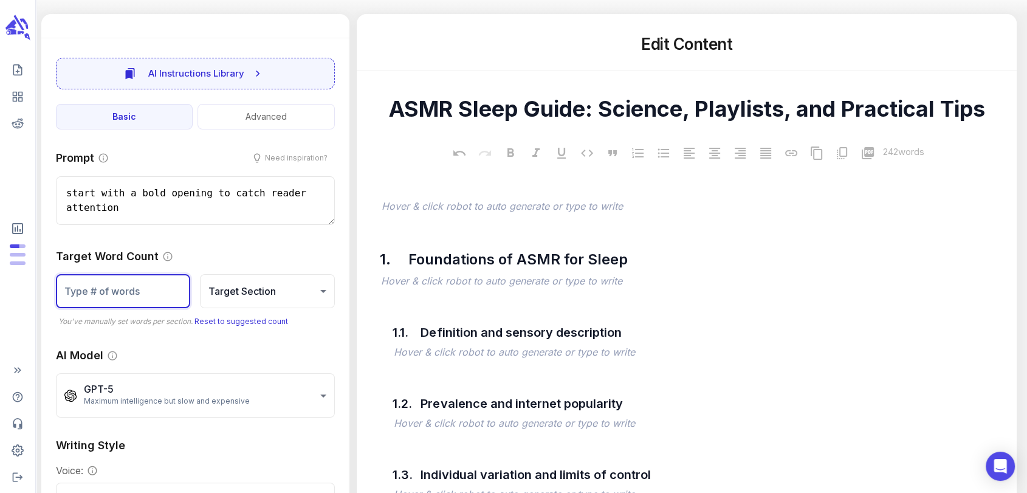
type input "1"
type textarea "x"
type input "100"
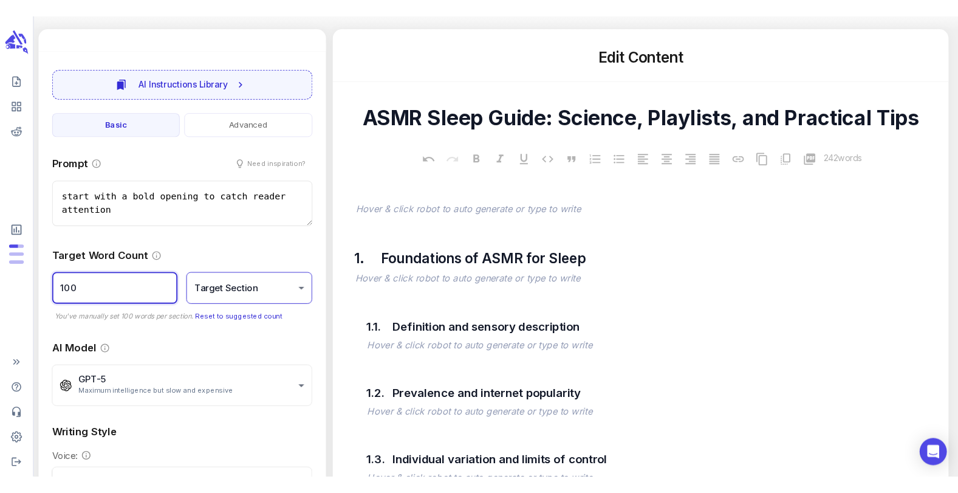
scroll to position [130, 0]
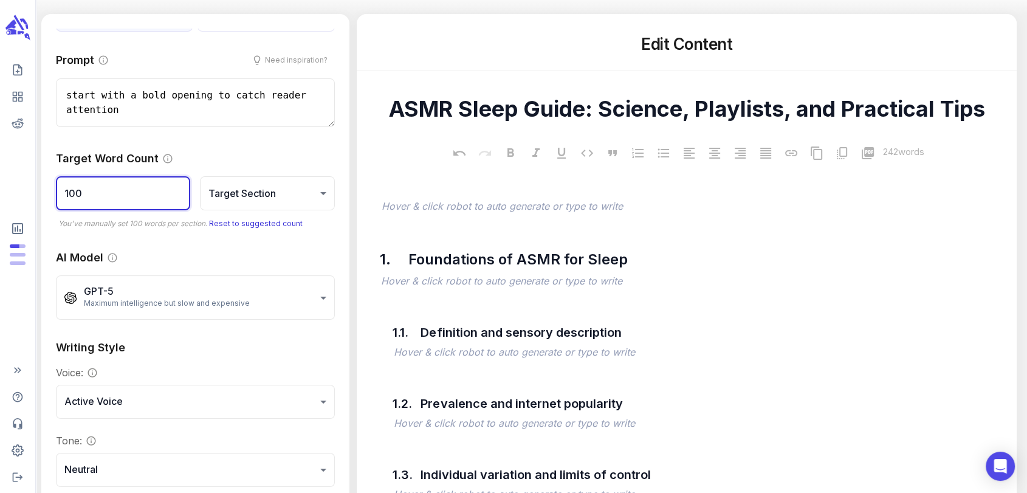
type textarea "x"
type input "100"
click at [383, 188] on icon "button" at bounding box center [385, 187] width 9 height 9
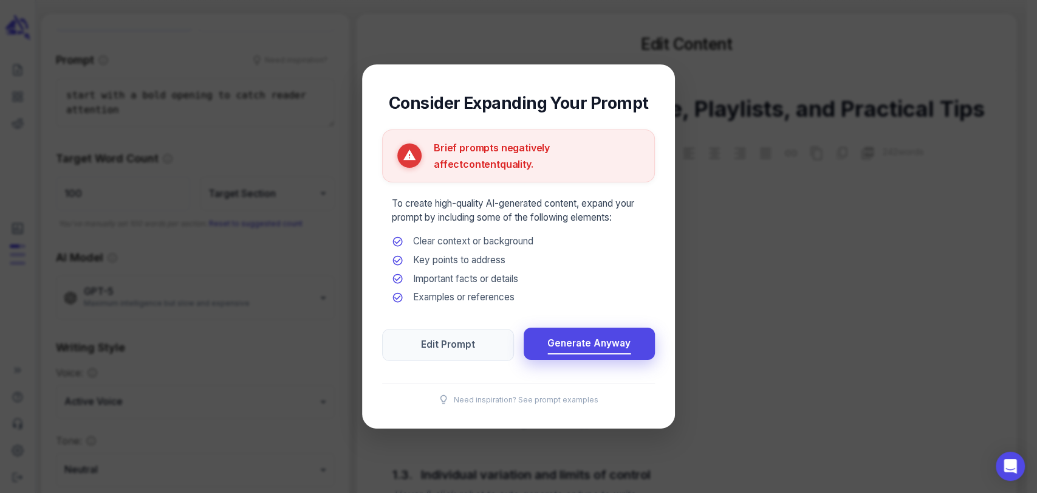
click at [578, 350] on span "Generate Anyway" at bounding box center [588, 343] width 83 height 16
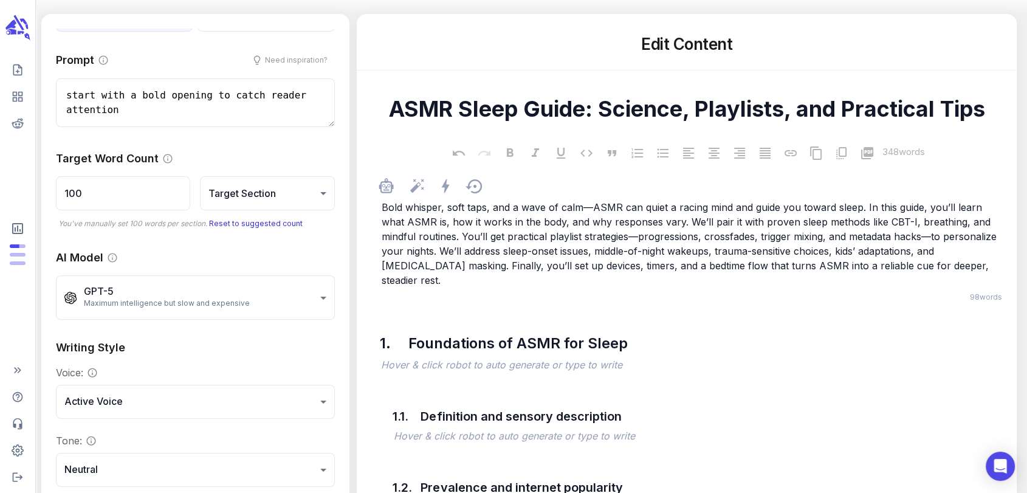
click at [723, 228] on p "Bold whisper, soft taps, and a wave of calm—ASMR can quiet a racing mind and gu…" at bounding box center [692, 243] width 623 height 87
click at [805, 222] on span "Bold whisper, soft taps, and a wave of calm—ASMR can quiet a racing mind and gu…" at bounding box center [690, 243] width 618 height 85
click at [861, 50] on h5 "Edit Content" at bounding box center [686, 44] width 631 height 22
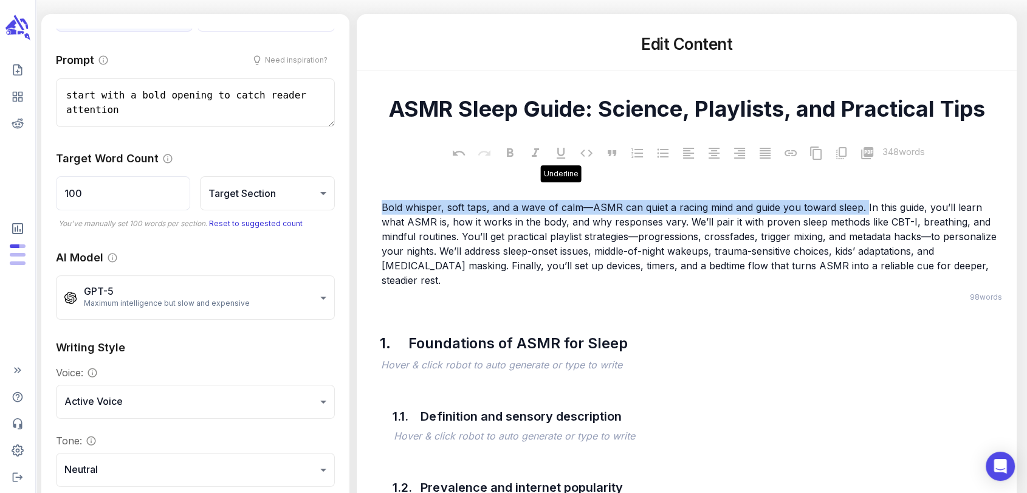
drag, startPoint x: 863, startPoint y: 208, endPoint x: 361, endPoint y: 174, distance: 502.9
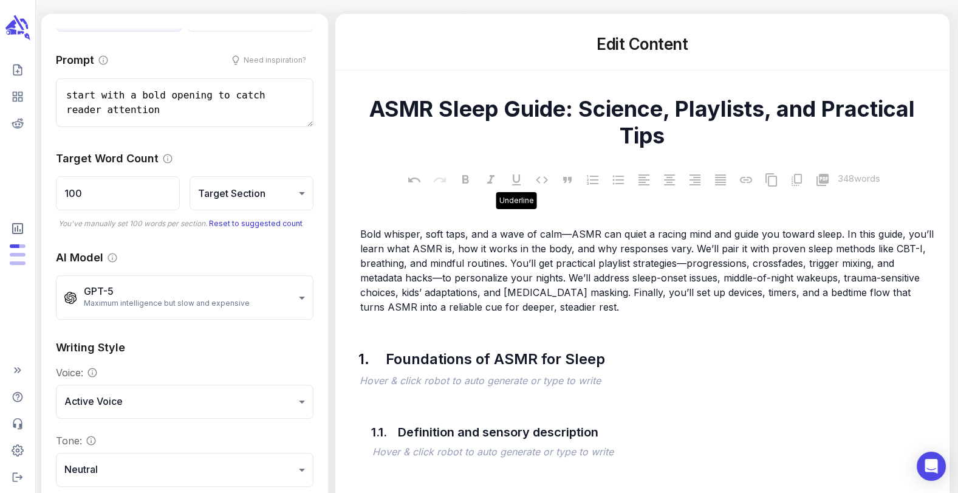
type textarea "x"
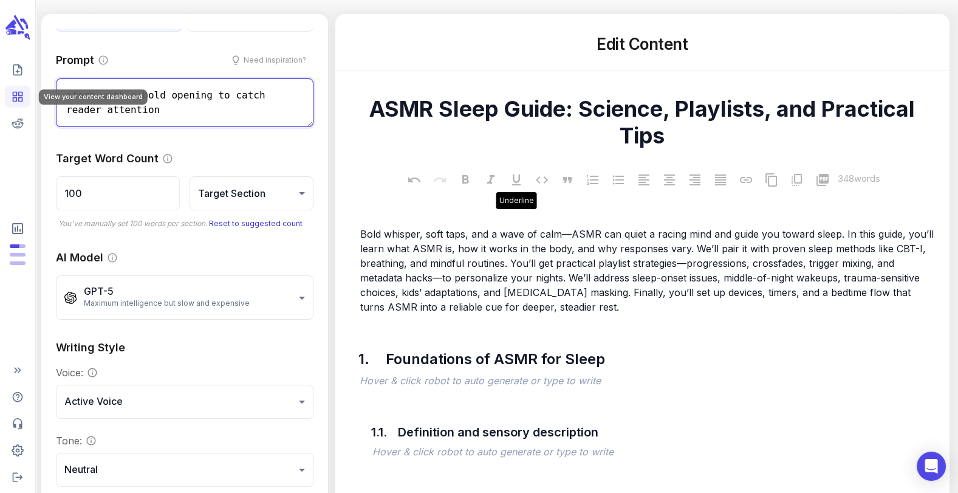
drag, startPoint x: 138, startPoint y: 116, endPoint x: 15, endPoint y: 97, distance: 124.2
paste textarea "hort, punchy line (7-10 words) that creates both curiosity and conflict. It’s n…"
type textarea "short, punchy line (7-10 words) that creates both curiosity and conflict. It’s …"
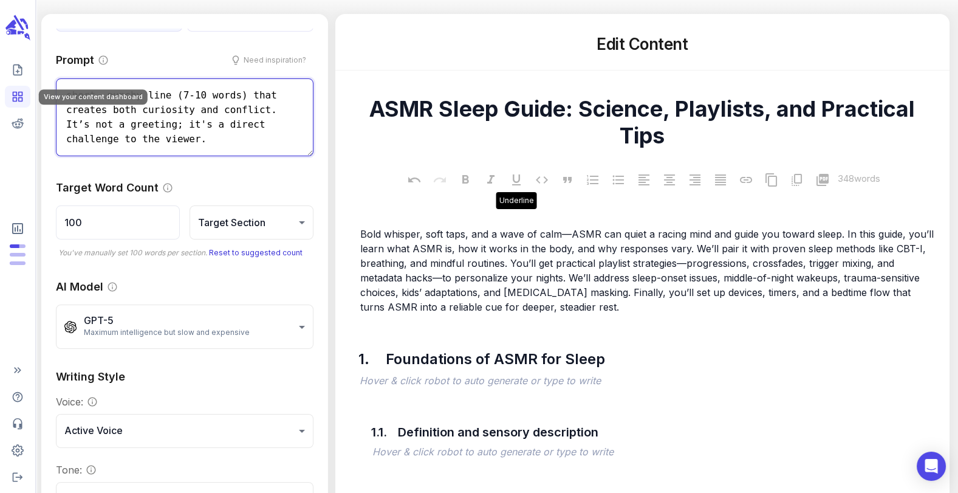
type textarea "x"
click at [233, 94] on textarea "short, punchy line (7-10 words) that creates both curiosity and conflict. It’s …" at bounding box center [185, 117] width 258 height 78
type textarea "short, punchy line (7-10 word that creates both curiosity and conflict. It’s no…"
type textarea "x"
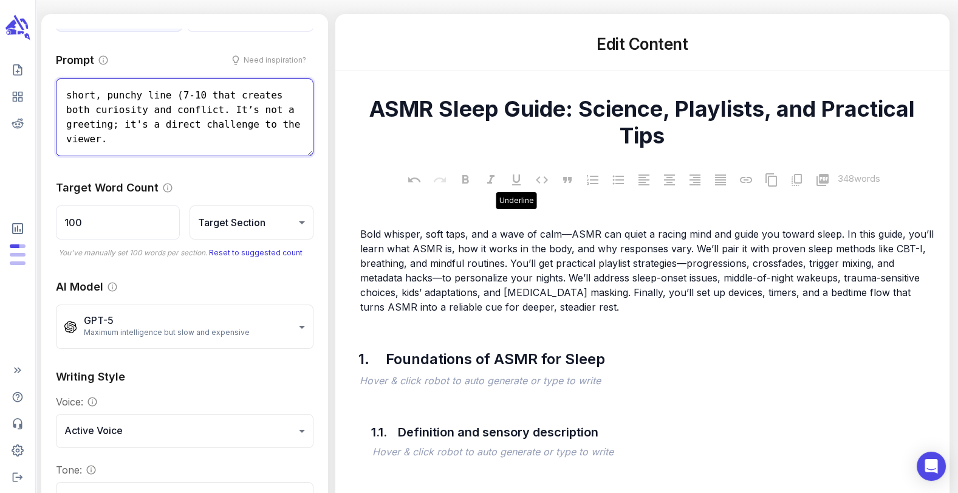
type textarea "short, punchy line (7-1 that creates both curiosity and conflict. It’s not a gr…"
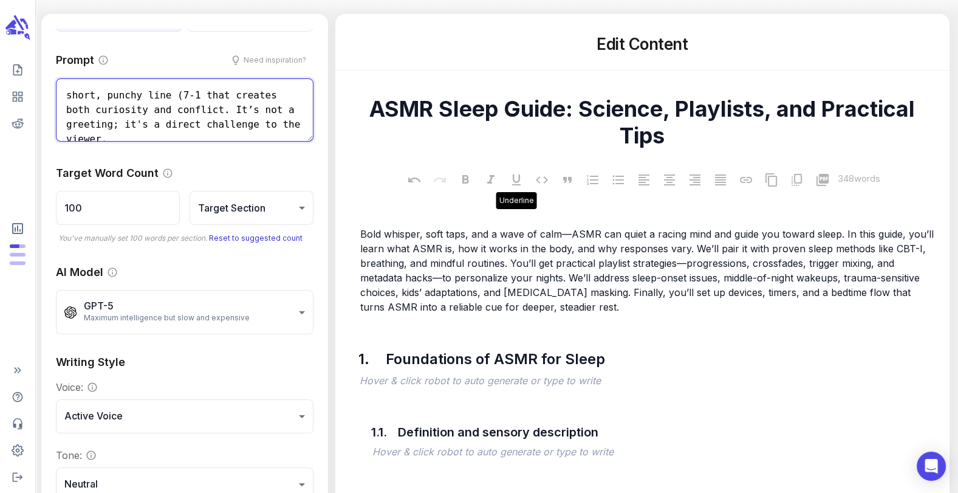
type textarea "x"
type textarea "short, punchy line (7 that creates both curiosity and conflict. It’s not a gree…"
type textarea "x"
type textarea "short, punchy line that creates both curiosity and conflict. It’s not a greetin…"
type textarea "x"
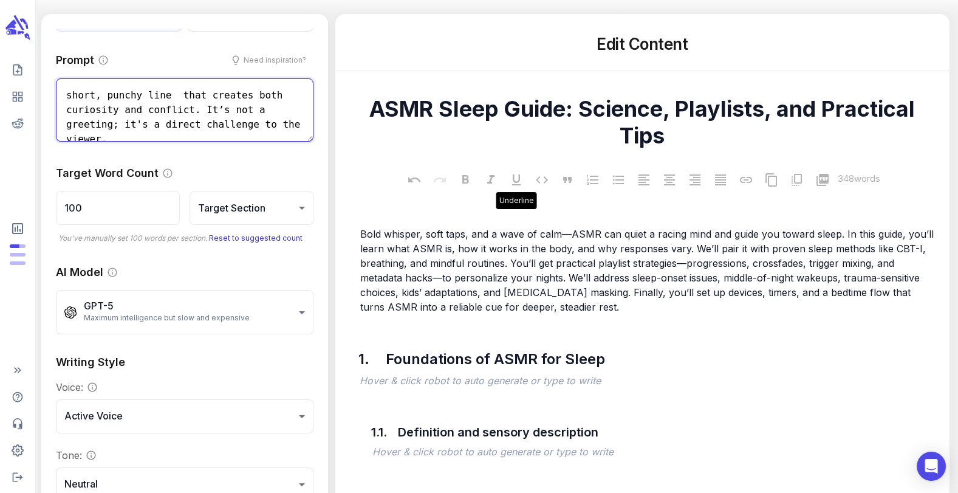
type textarea "short, punchy line that creates both curiosity and conflict. It’s not a greetin…"
type textarea "x"
type textarea "short, punchy [PERSON_NAME] that creates both curiosity and conflict. It’s not …"
type textarea "x"
type textarea "short, punchy line that creates both curiosity and conflict. It’s not a greetin…"
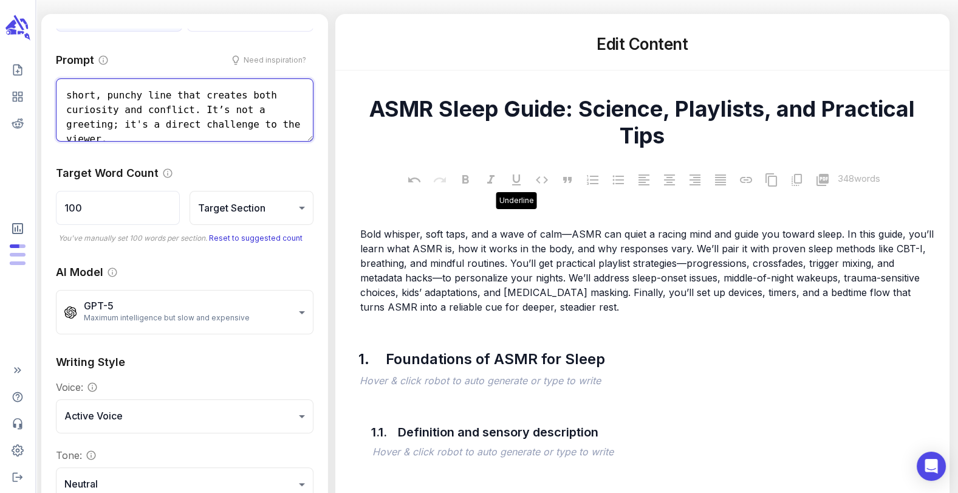
type textarea "x"
type textarea "short, punchy line that creates both curiosity and conflict. It’s not a greetin…"
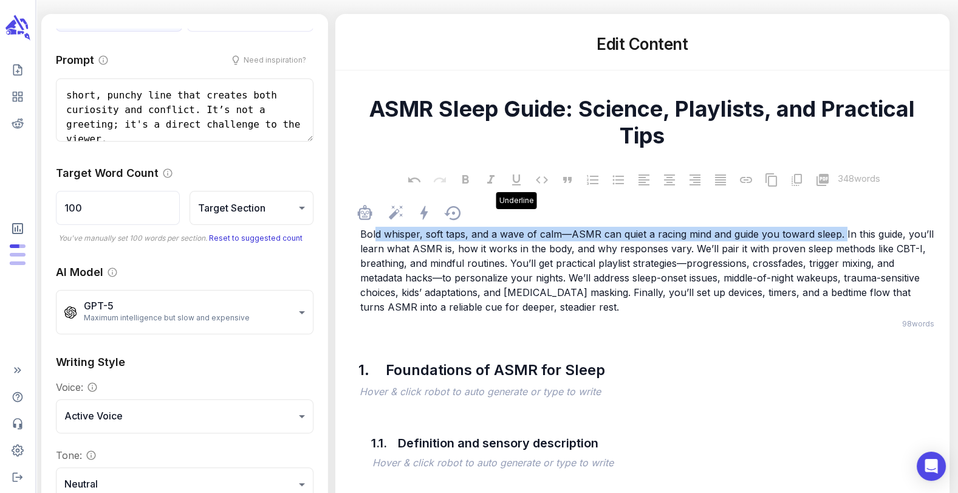
drag, startPoint x: 841, startPoint y: 232, endPoint x: 359, endPoint y: 228, distance: 481.7
click at [359, 228] on div "Bold whisper, soft taps, and a wave of calm—ASMR can quiet a racing mind and gu…" at bounding box center [648, 270] width 581 height 90
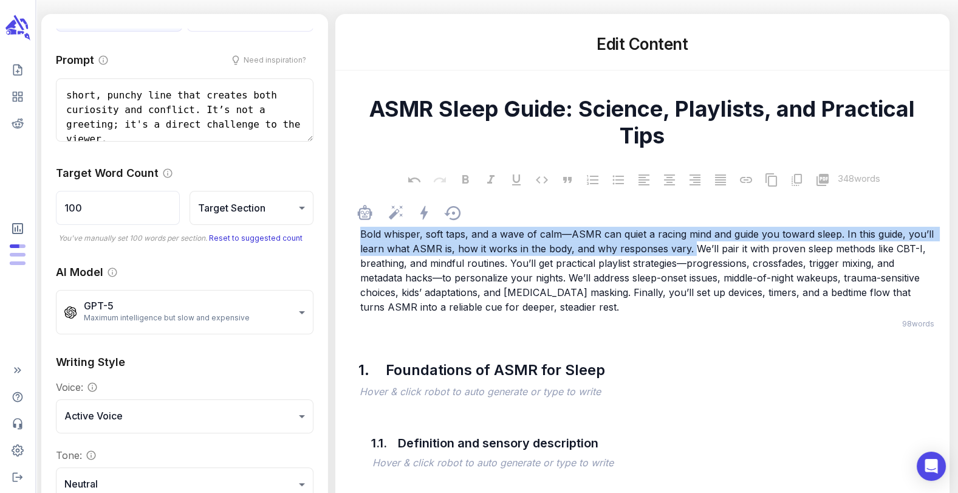
drag, startPoint x: 690, startPoint y: 249, endPoint x: 324, endPoint y: 239, distance: 365.8
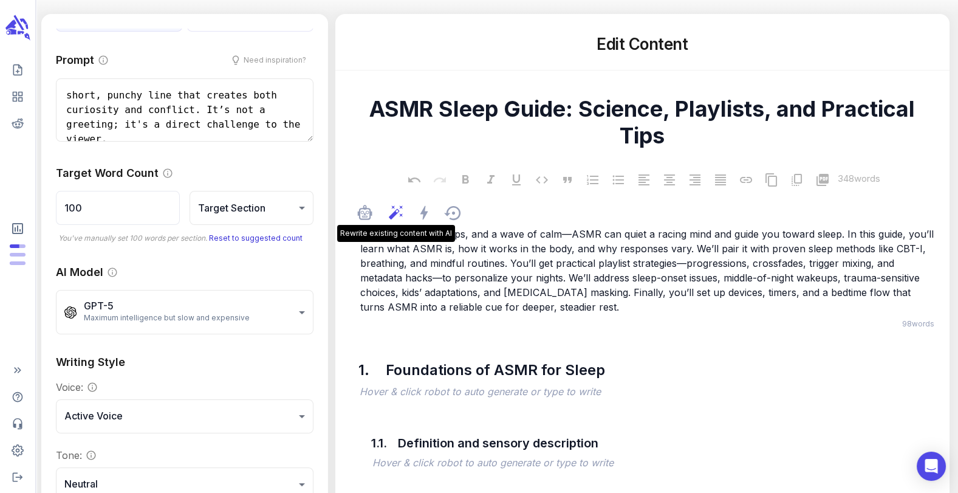
click at [394, 217] on icon at bounding box center [396, 212] width 16 height 16
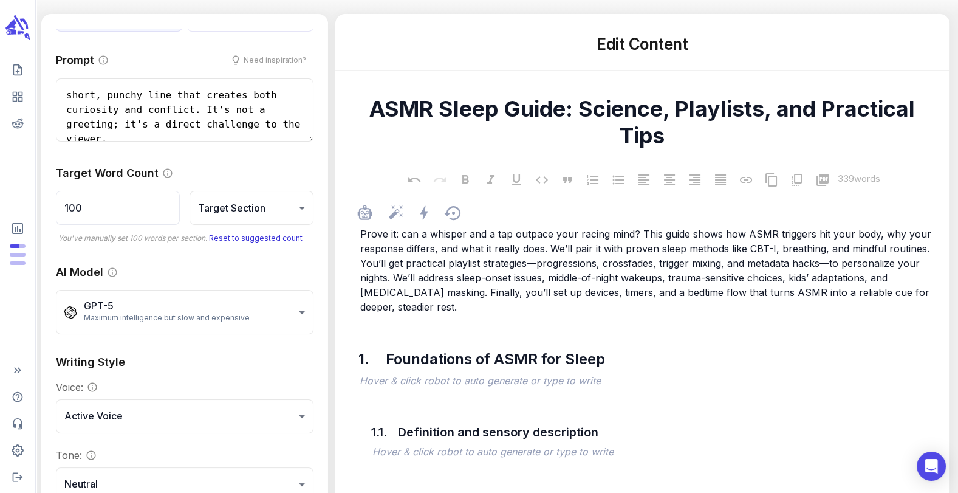
click at [550, 246] on span "Prove it: can a whisper and a tap outpace your racing mind? This guide shows ho…" at bounding box center [647, 270] width 574 height 85
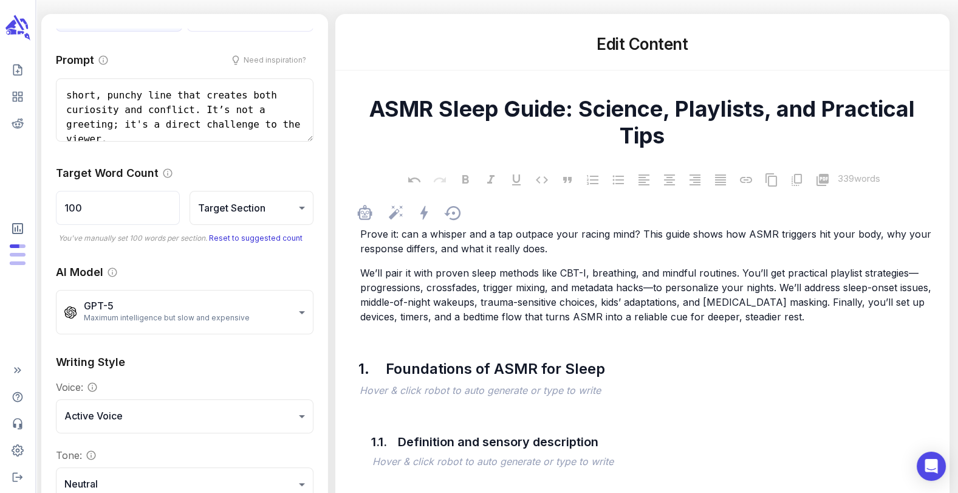
click at [716, 347] on div "1. Foundations of ASMR for Sleep ﻿ Hover & click robot to auto generate or type…" at bounding box center [642, 365] width 595 height 69
click at [716, 347] on div at bounding box center [648, 349] width 583 height 24
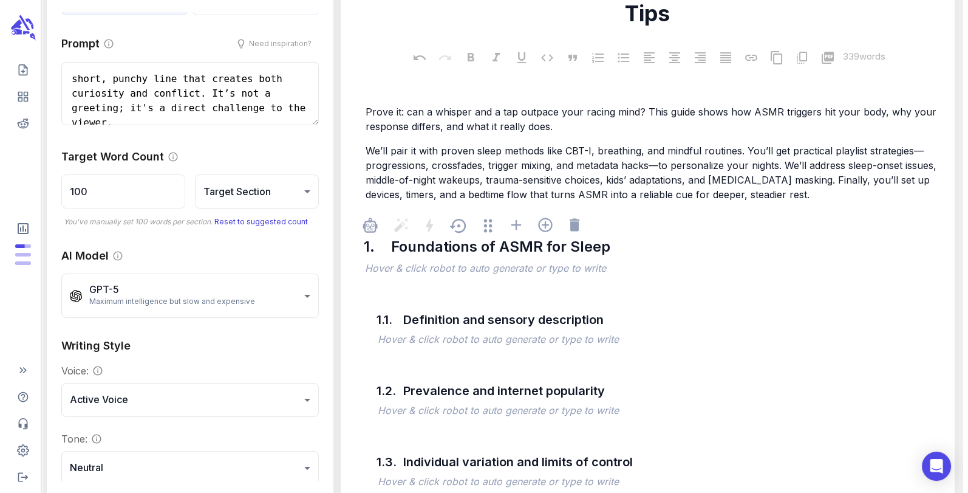
scroll to position [363, 0]
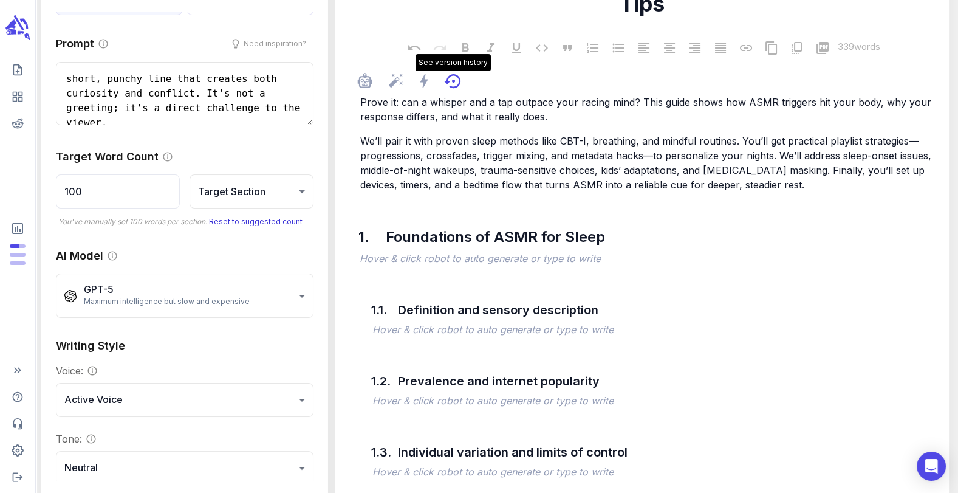
click at [450, 83] on icon at bounding box center [453, 81] width 19 height 19
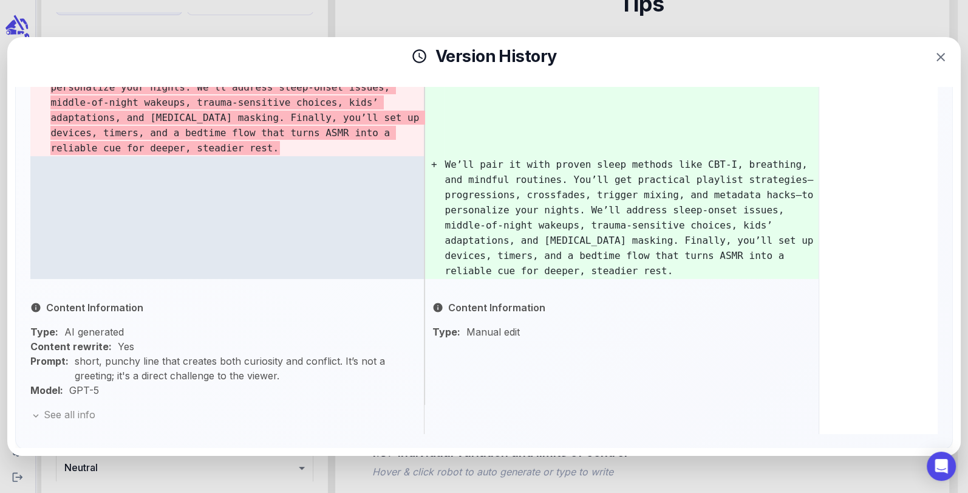
scroll to position [0, 0]
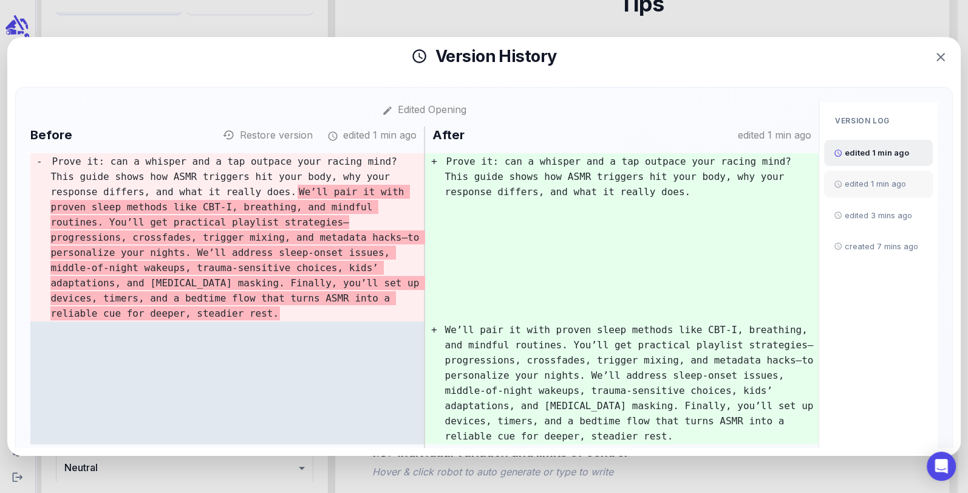
click at [854, 181] on span "edited 1 min ago" at bounding box center [885, 184] width 81 height 12
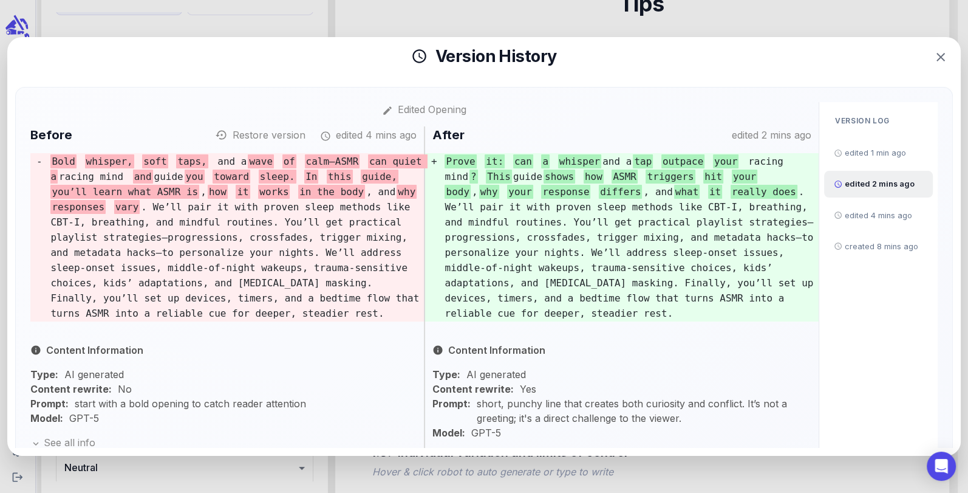
scroll to position [58, 0]
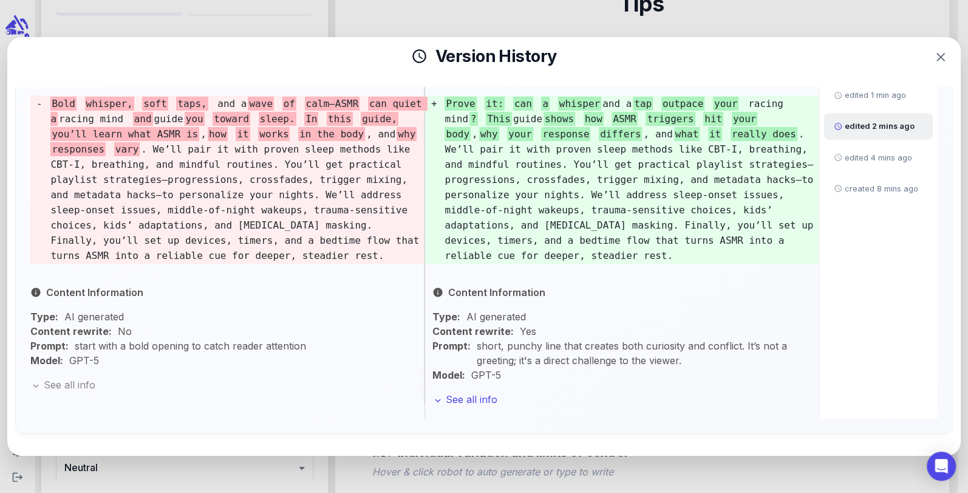
click at [438, 398] on icon at bounding box center [437, 400] width 11 height 11
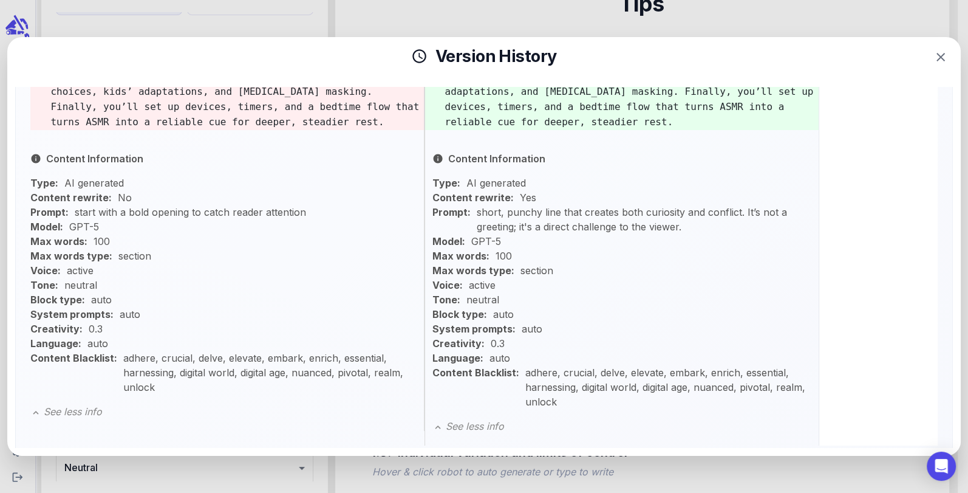
scroll to position [0, 0]
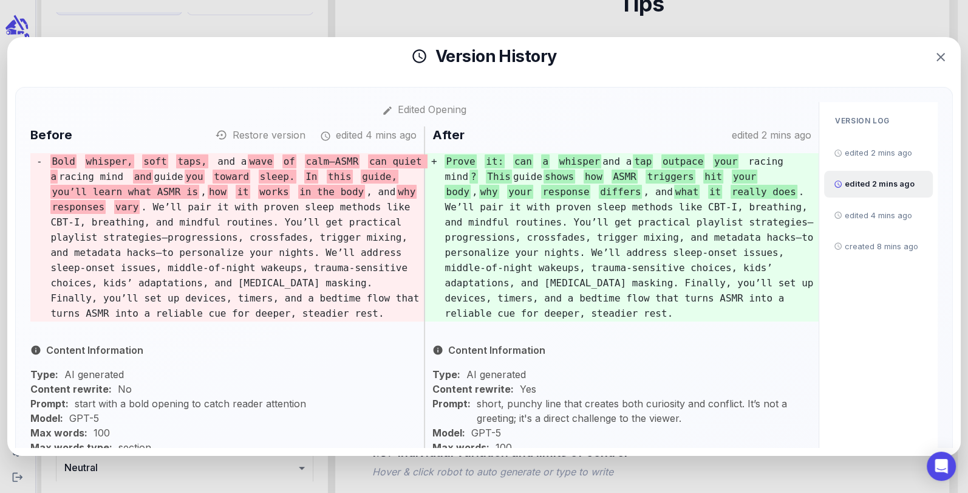
click at [327, 220] on span ". We’ll pair it with proven sleep methods like CBT-I, breathing, and mindful ro…" at bounding box center [237, 260] width 375 height 120
click at [245, 131] on button "Restore version" at bounding box center [262, 135] width 87 height 15
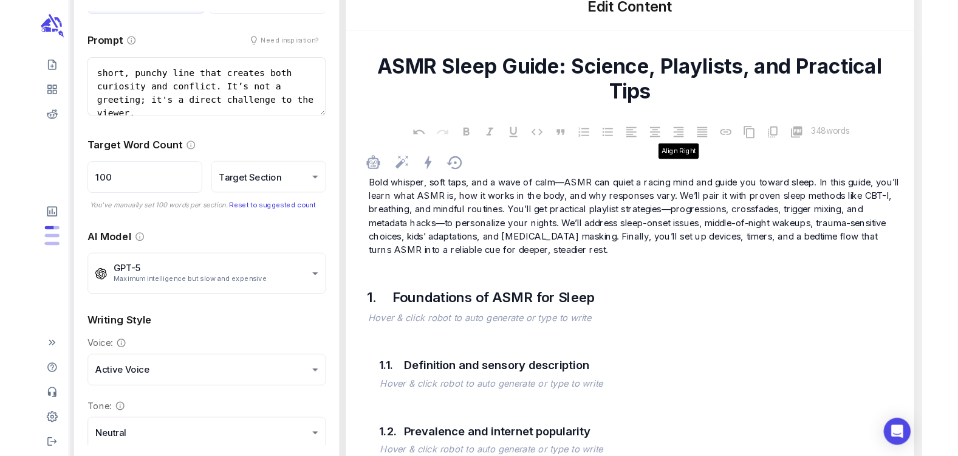
scroll to position [267, 0]
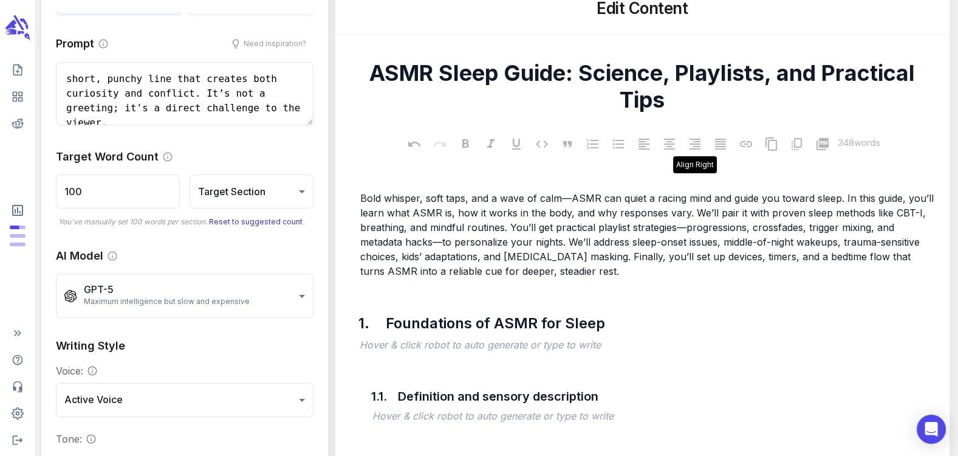
type textarea "x"
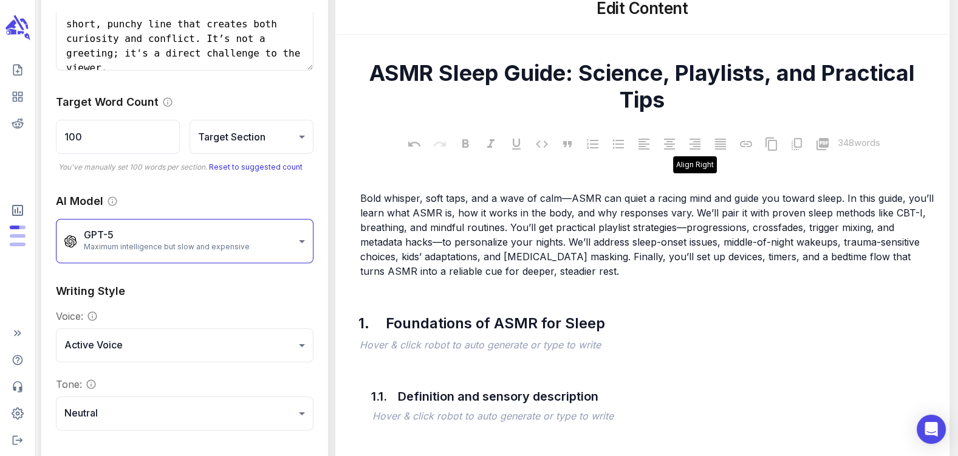
scroll to position [0, 0]
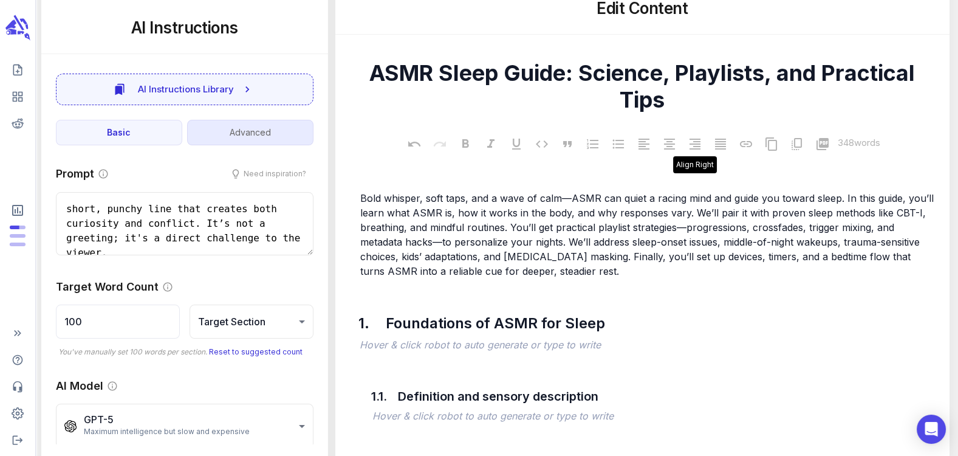
click at [228, 138] on button "Advanced" at bounding box center [250, 133] width 126 height 26
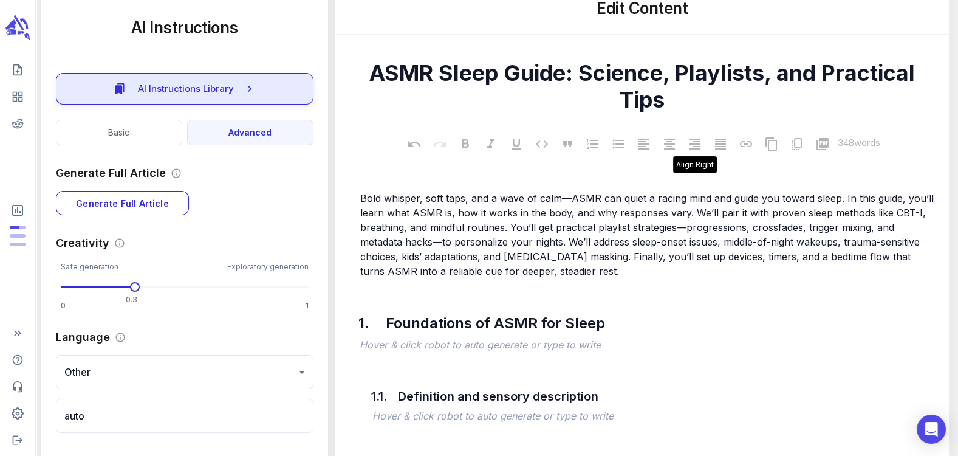
click at [151, 100] on button "AI Instructions Library" at bounding box center [185, 89] width 258 height 32
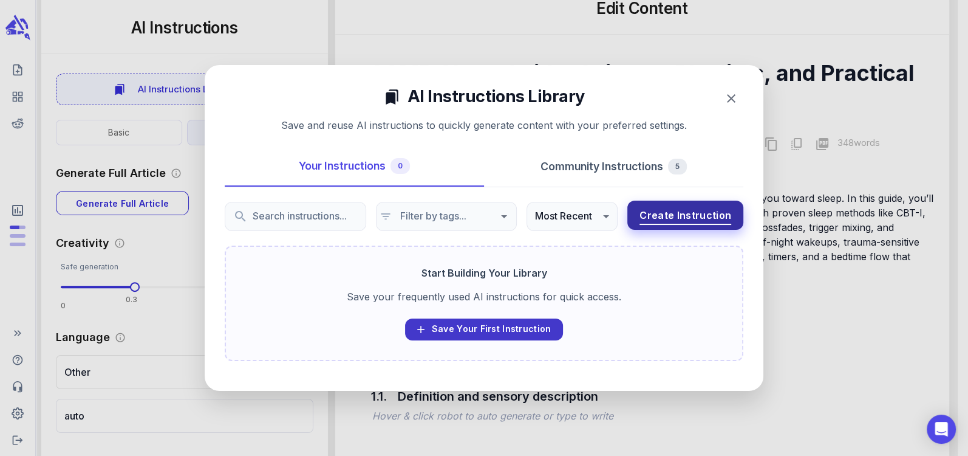
click at [709, 209] on span "Create Instruction" at bounding box center [686, 215] width 92 height 17
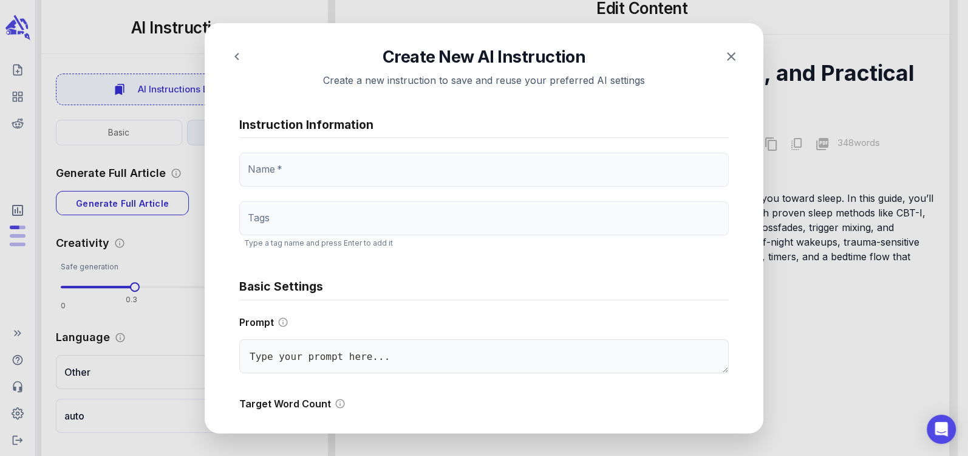
type textarea "x"
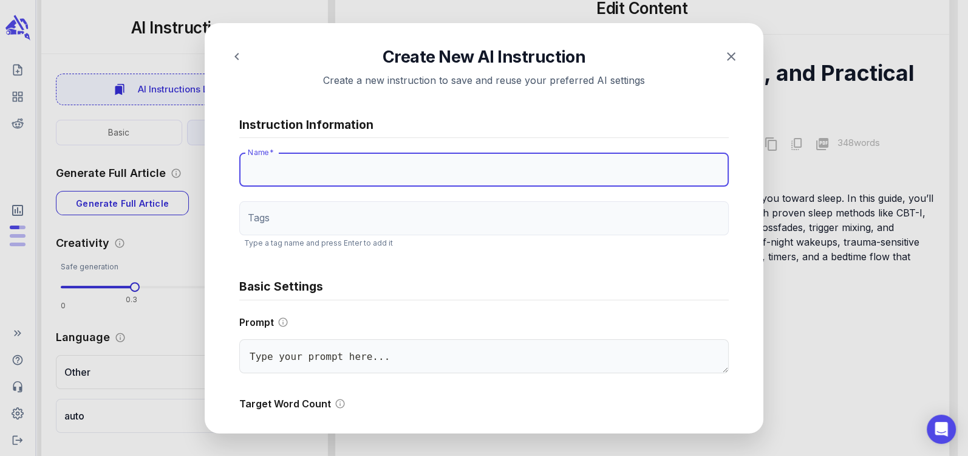
click at [434, 166] on input "Name   *" at bounding box center [484, 169] width 490 height 34
type input "I"
type textarea "x"
type input "Iva"
type textarea "x"
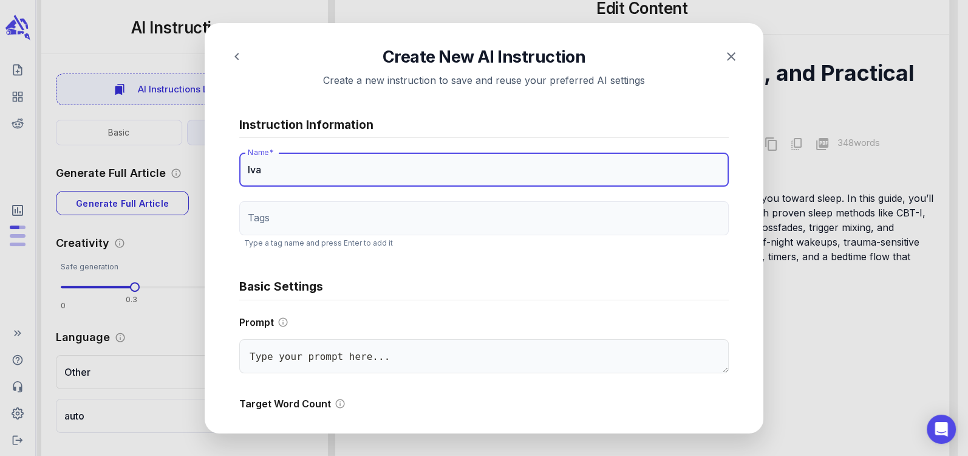
type input "[PERSON_NAME]"
type textarea "x"
type input "[PERSON_NAME]"
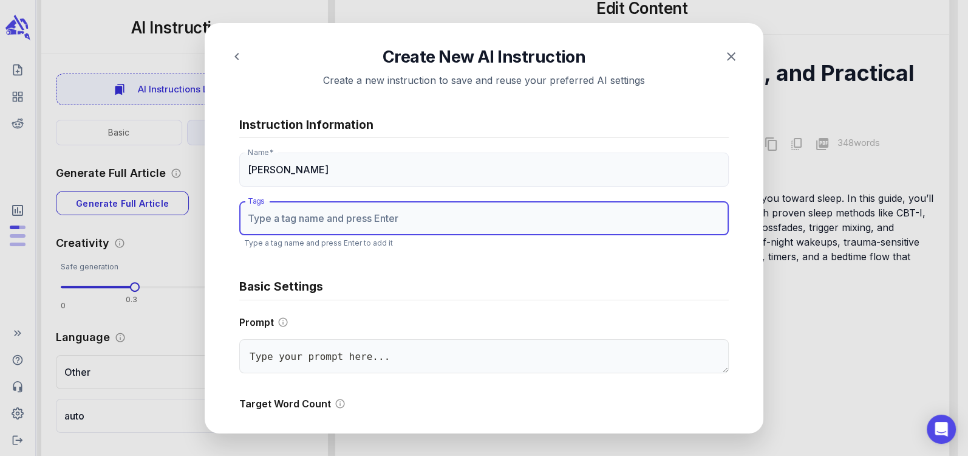
click at [296, 215] on input "Tags" at bounding box center [484, 218] width 480 height 23
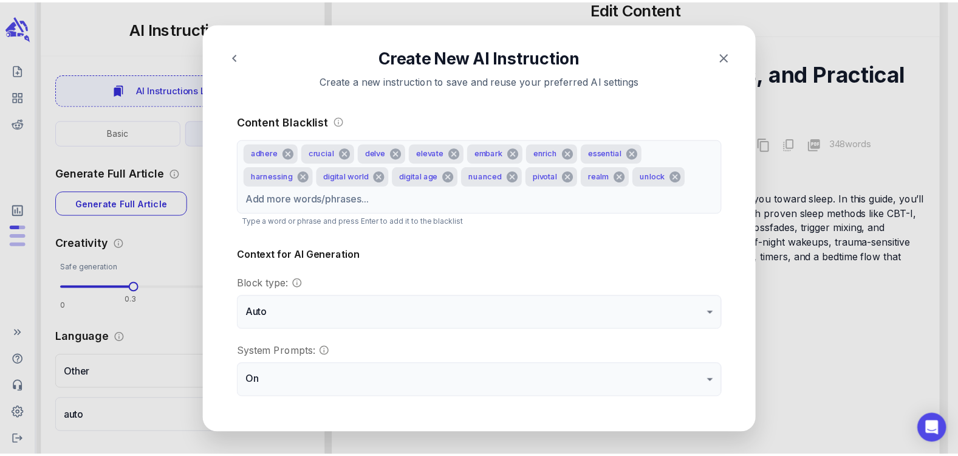
scroll to position [923, 0]
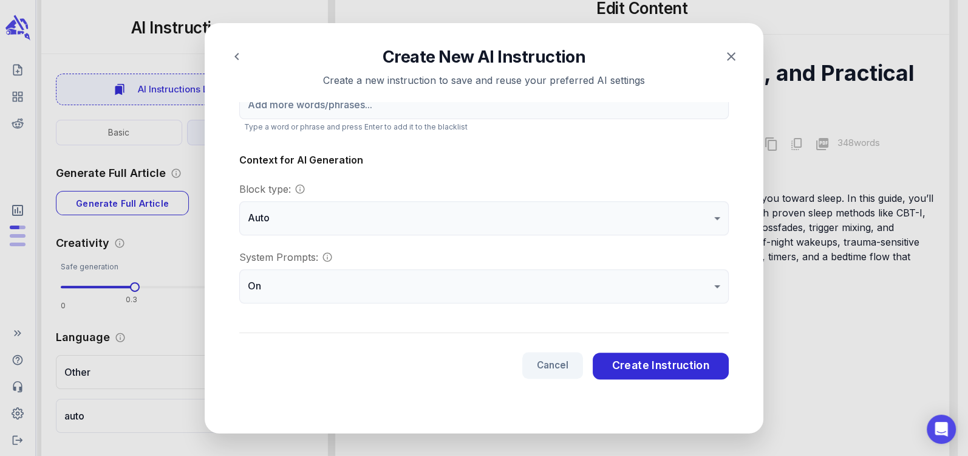
click at [547, 364] on button "Cancel" at bounding box center [552, 365] width 61 height 27
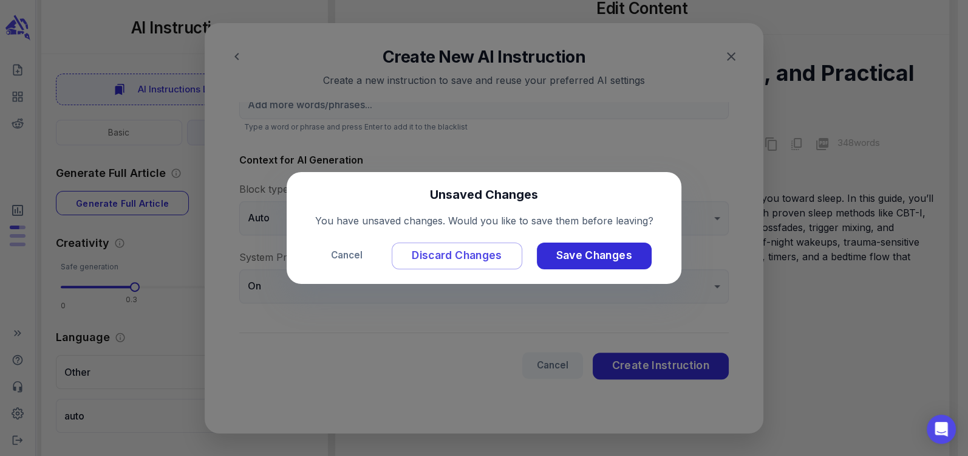
type textarea "x"
click at [412, 260] on span "Discard Changes" at bounding box center [457, 254] width 90 height 19
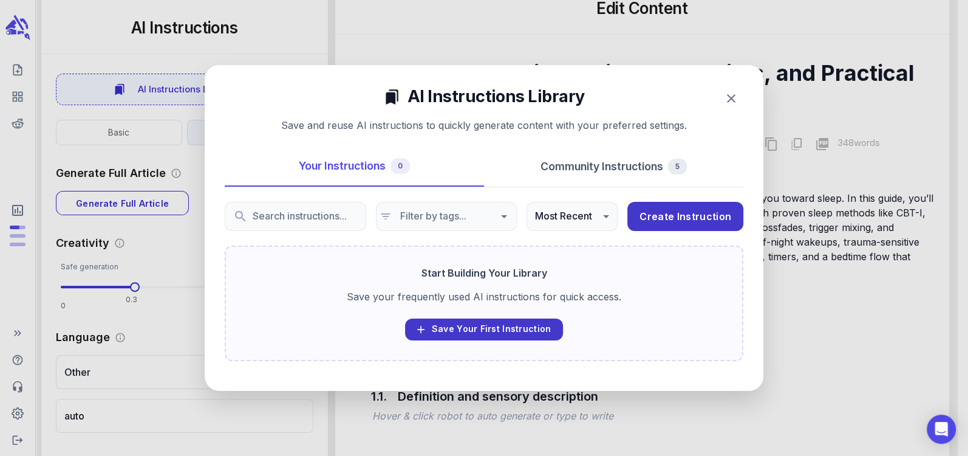
click at [733, 105] on icon "button" at bounding box center [731, 98] width 15 height 15
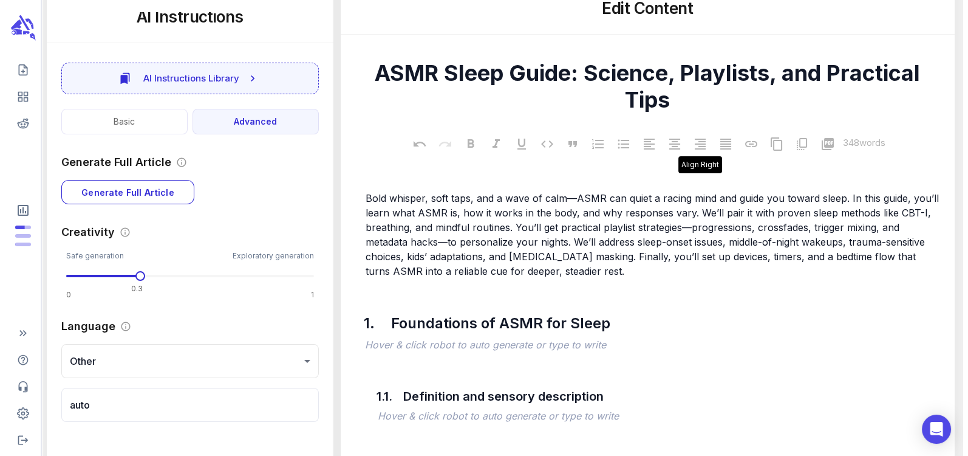
scroll to position [0, 0]
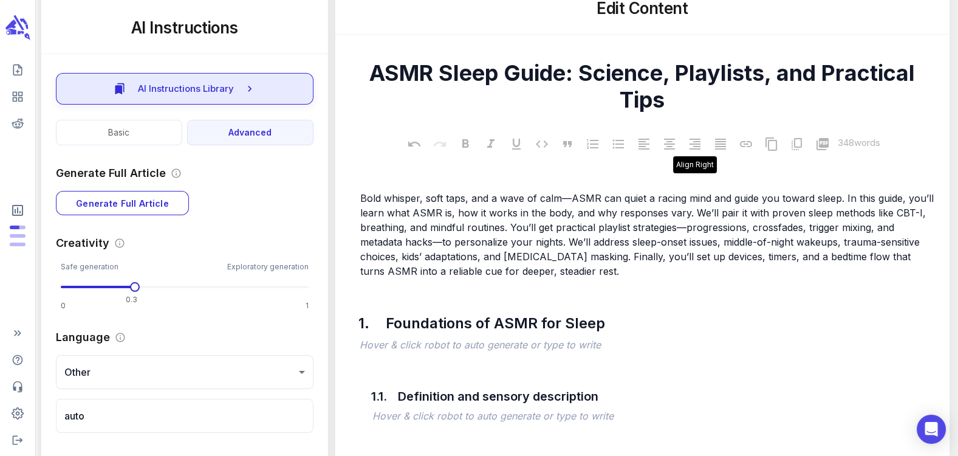
click at [248, 88] on icon "button" at bounding box center [250, 89] width 12 height 12
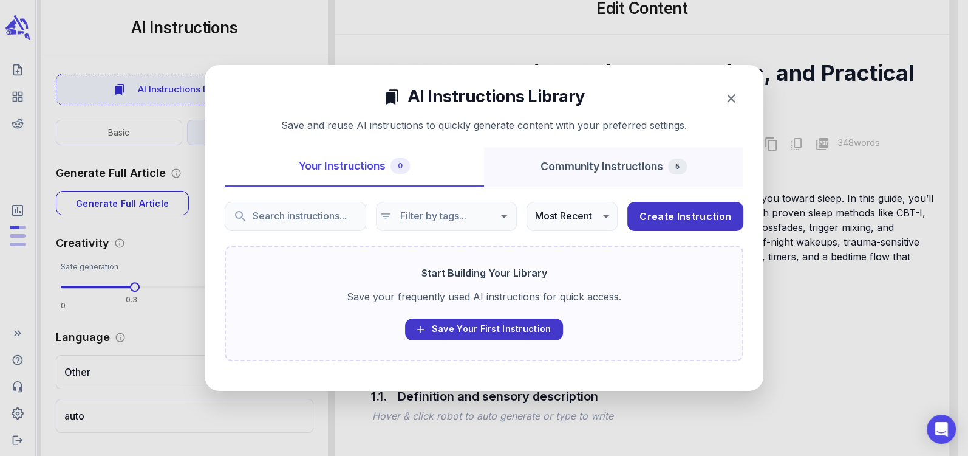
click at [564, 173] on button "Community Instructions 5" at bounding box center [613, 166] width 259 height 39
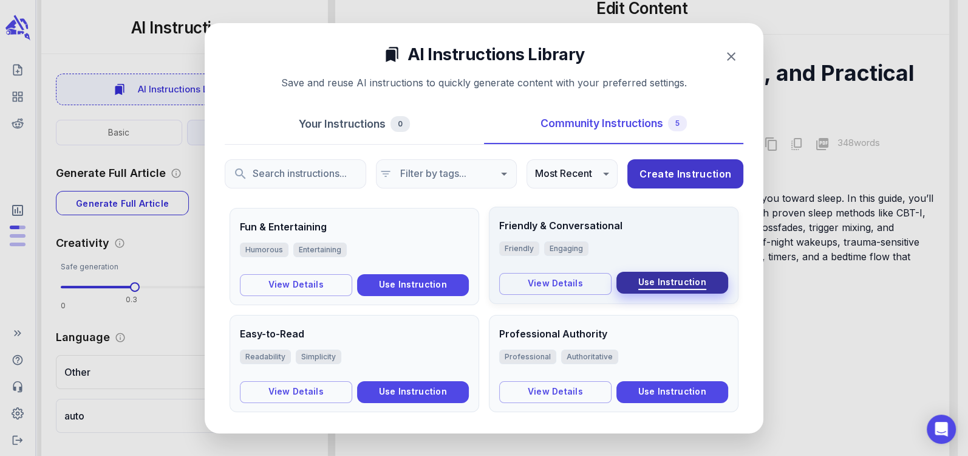
click at [657, 285] on span "Use Instruction" at bounding box center [672, 282] width 68 height 15
type input "***"
type input "**"
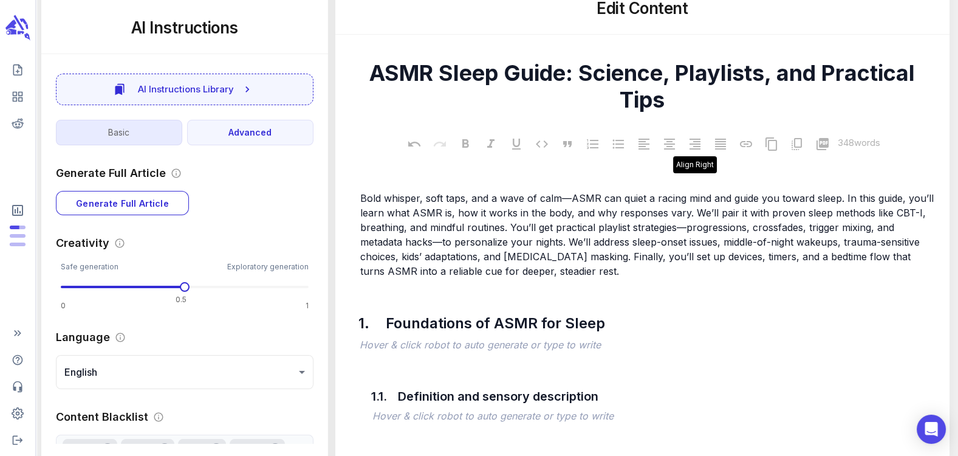
click at [124, 137] on button "Basic" at bounding box center [119, 133] width 126 height 26
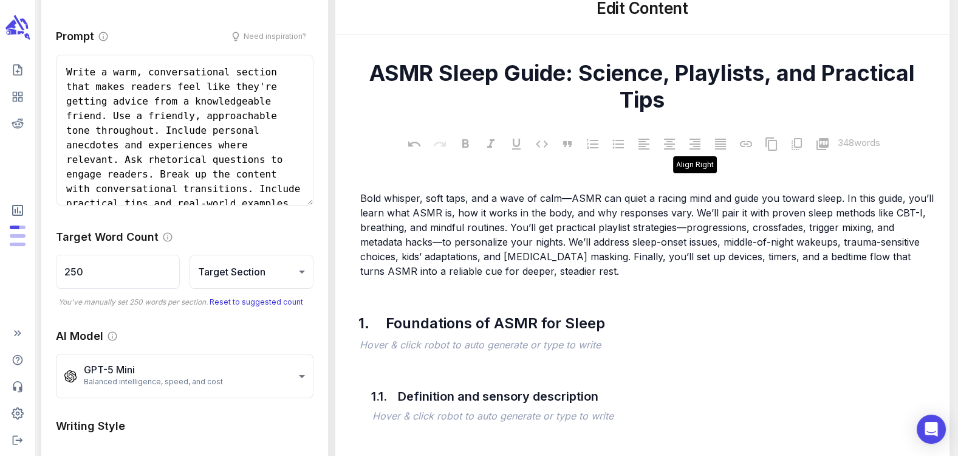
scroll to position [143, 0]
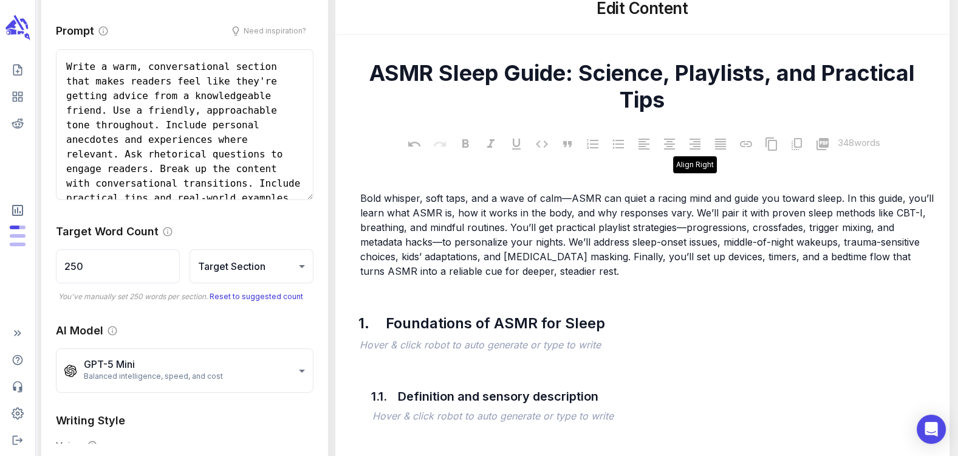
click at [220, 157] on textarea "Write a warm, conversational section that makes readers feel like they're getti…" at bounding box center [185, 125] width 258 height 151
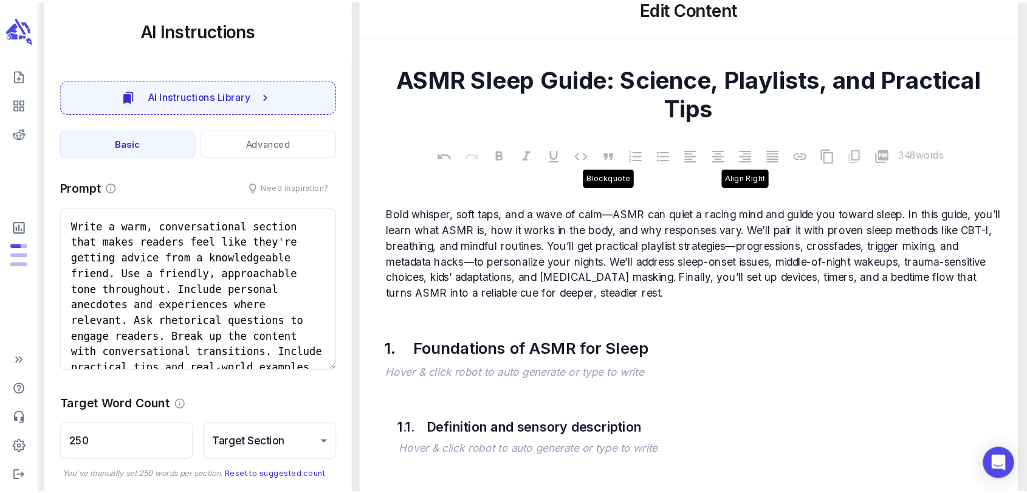
scroll to position [0, 0]
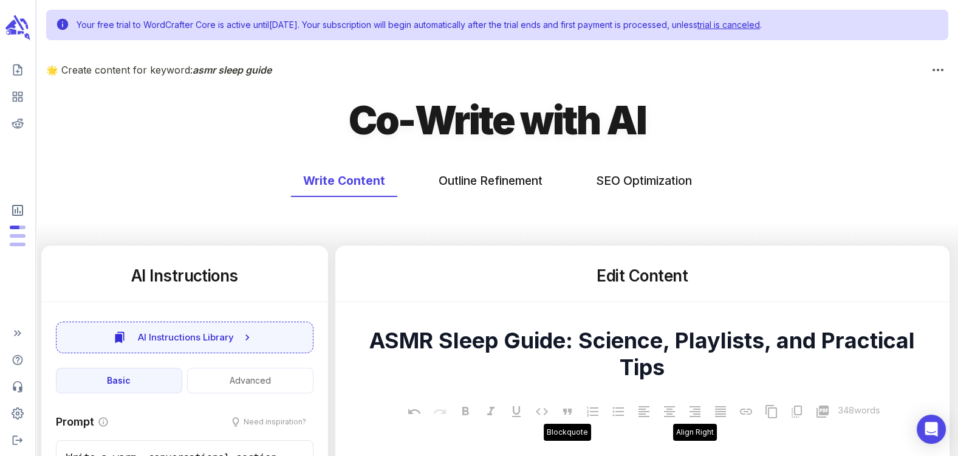
type textarea "x"
click at [492, 185] on button "Outline Refinement" at bounding box center [490, 181] width 128 height 32
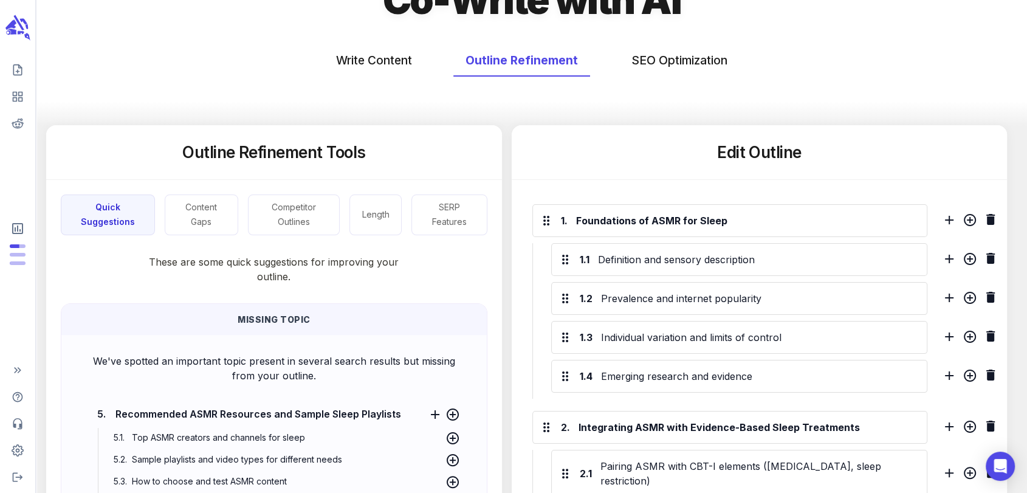
scroll to position [121, 0]
drag, startPoint x: 706, startPoint y: 59, endPoint x: 714, endPoint y: 66, distance: 10.8
click at [714, 66] on button "SEO Optimization" at bounding box center [679, 60] width 120 height 32
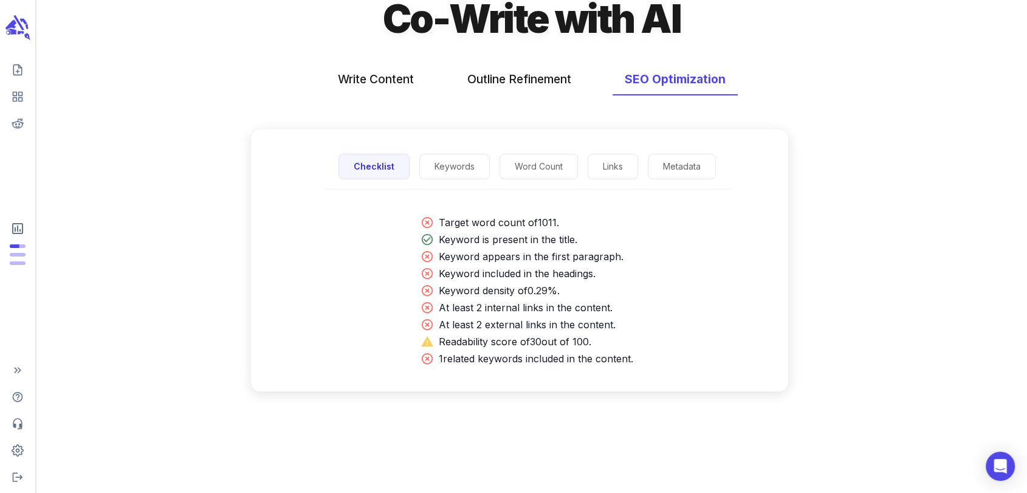
scroll to position [101, 0]
click at [476, 168] on button "Keywords" at bounding box center [454, 167] width 70 height 26
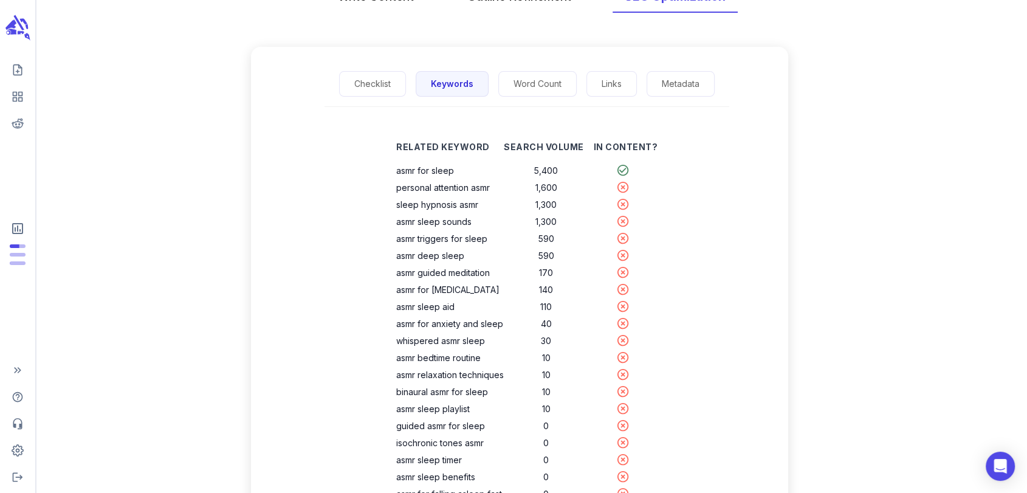
scroll to position [178, 0]
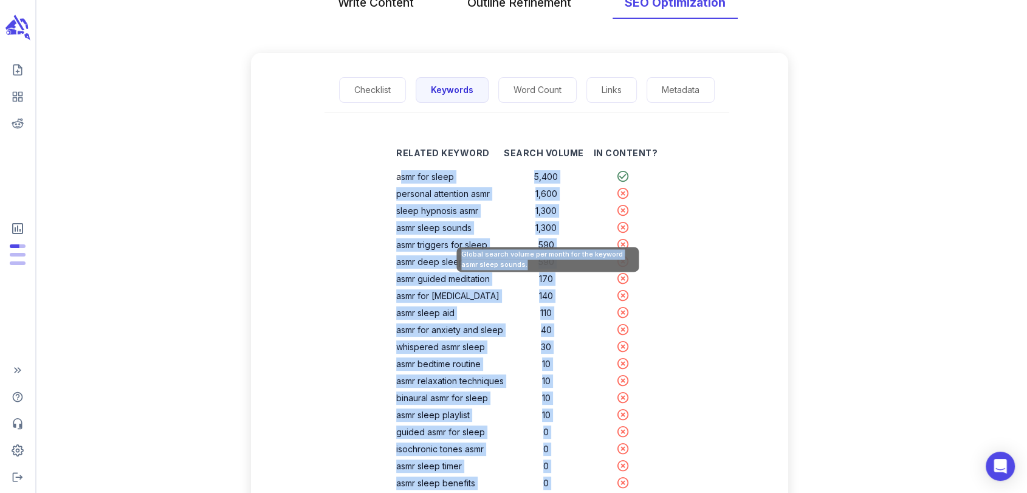
drag, startPoint x: 401, startPoint y: 171, endPoint x: 558, endPoint y: 270, distance: 185.9
click at [558, 270] on body "Your free trial to WordCrafter Core is active until [DATE] . Your subscription …" at bounding box center [513, 197] width 1027 height 750
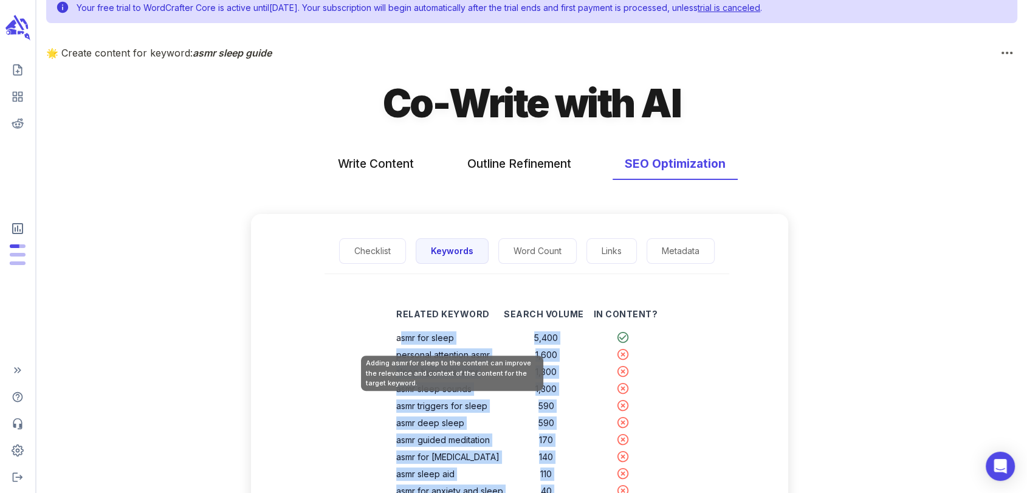
scroll to position [16, 0]
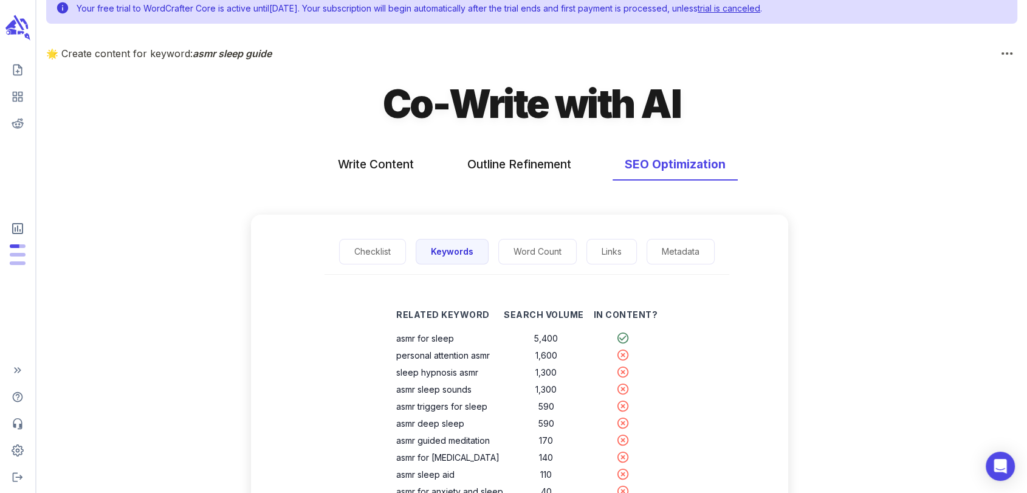
click at [855, 260] on div "Checklist Keywords Word Count Links Metadata Related Keyword Search Volume In C…" at bounding box center [531, 461] width 990 height 465
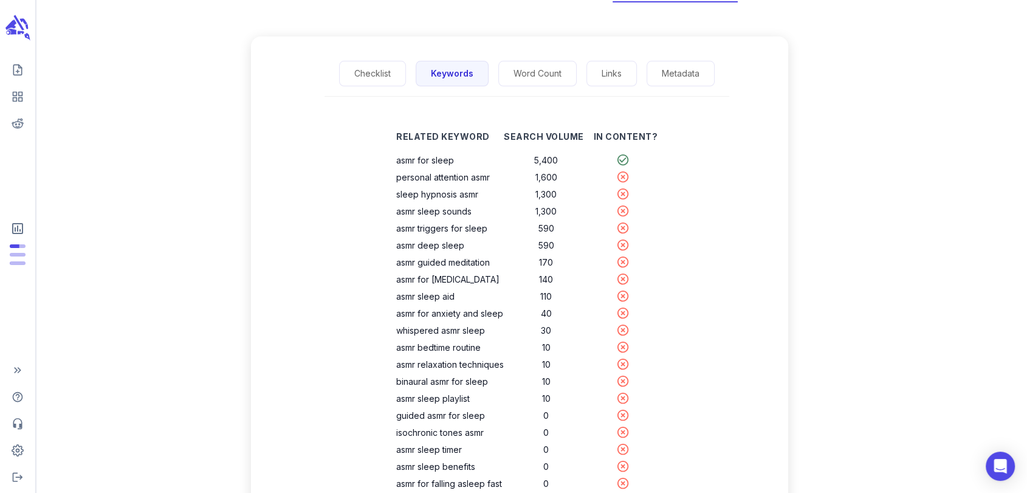
scroll to position [196, 0]
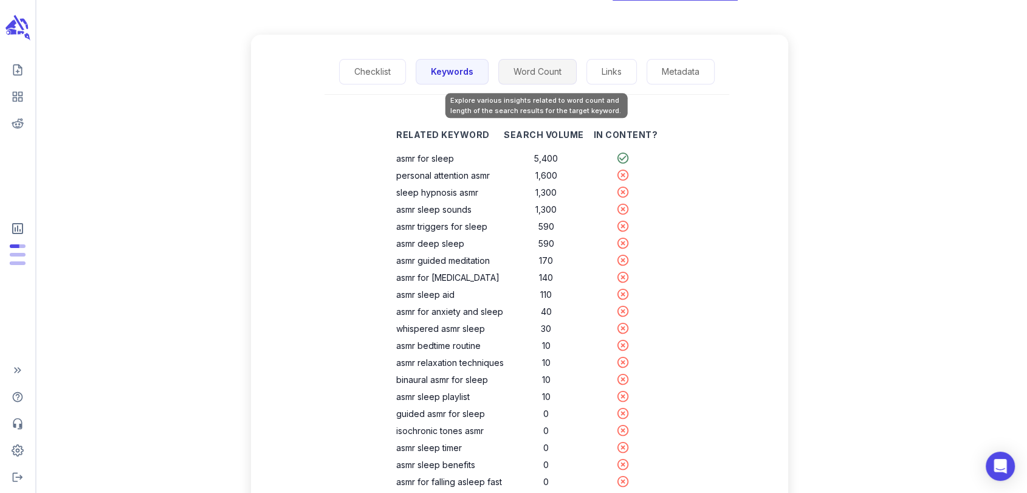
click at [527, 73] on button "Word Count" at bounding box center [537, 72] width 78 height 26
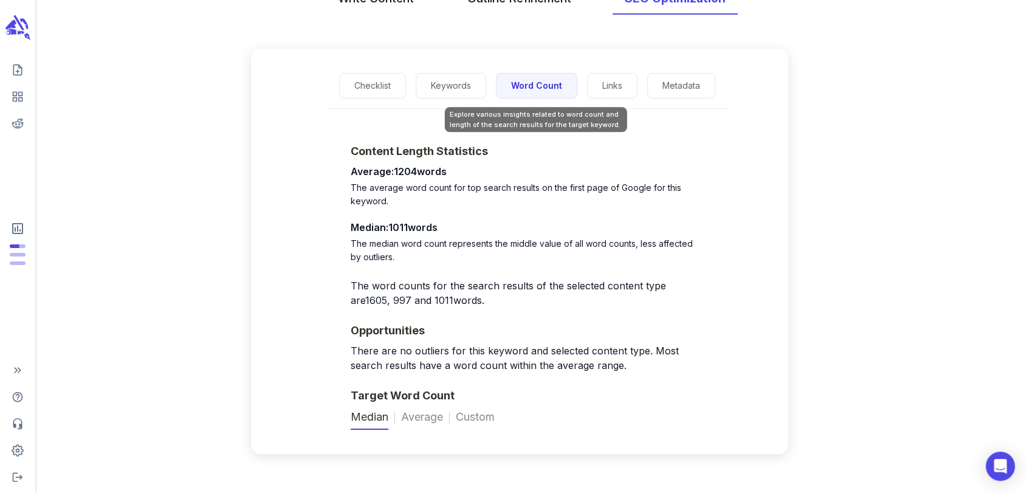
scroll to position [182, 0]
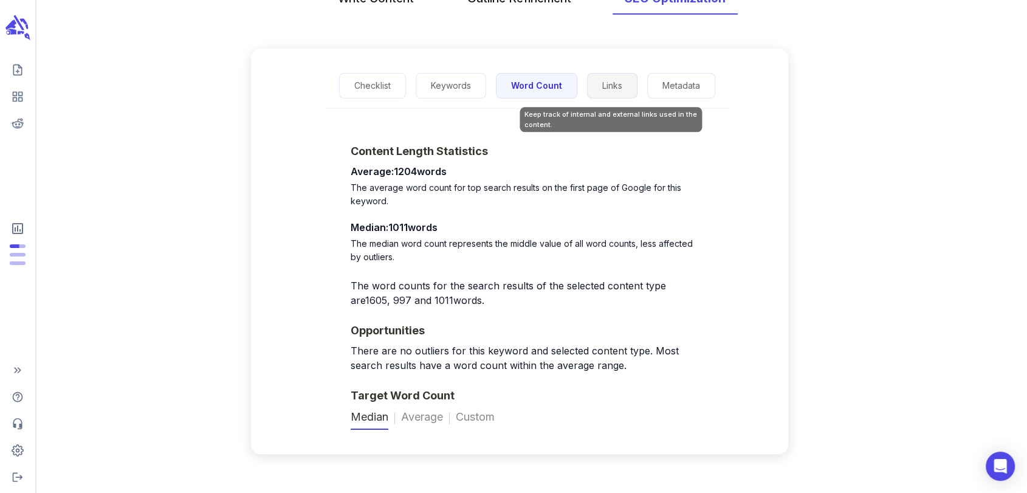
click at [609, 90] on button "Links" at bounding box center [612, 86] width 50 height 26
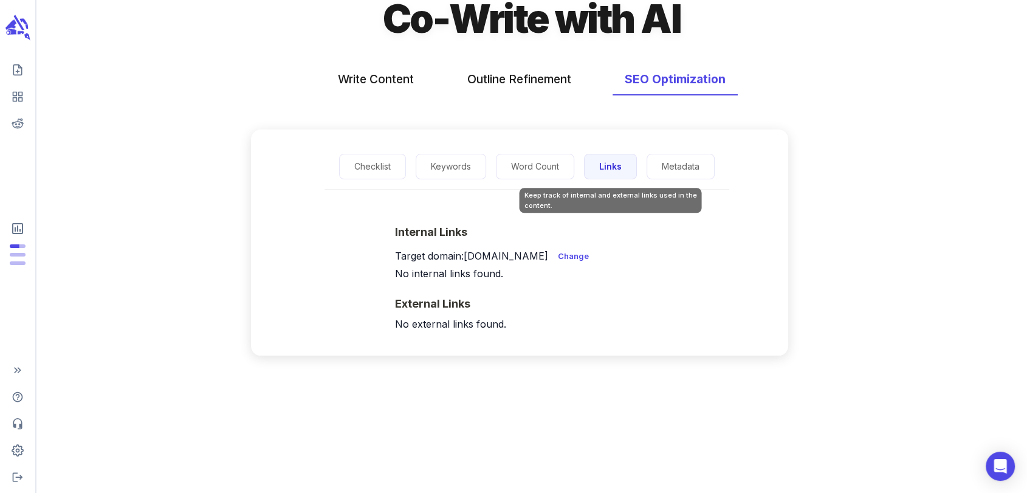
scroll to position [101, 0]
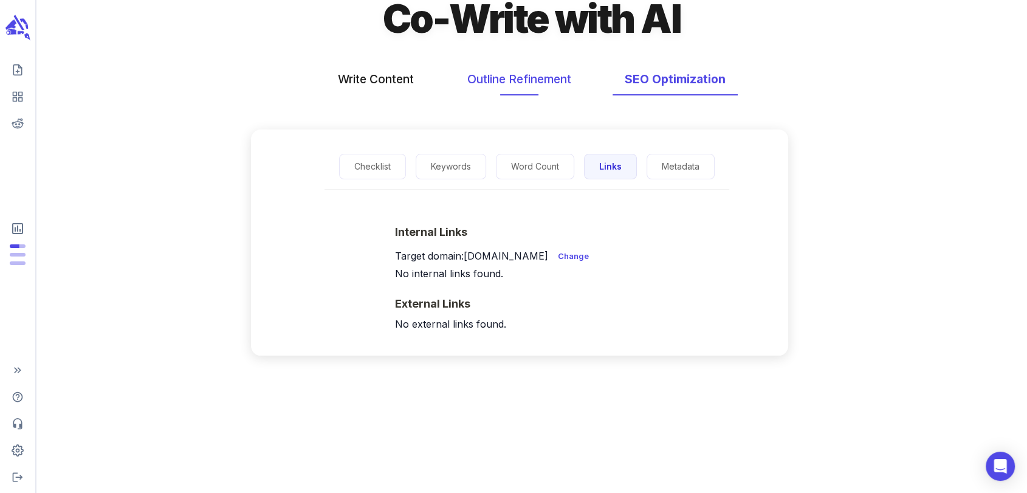
click at [520, 78] on button "Outline Refinement" at bounding box center [519, 79] width 128 height 32
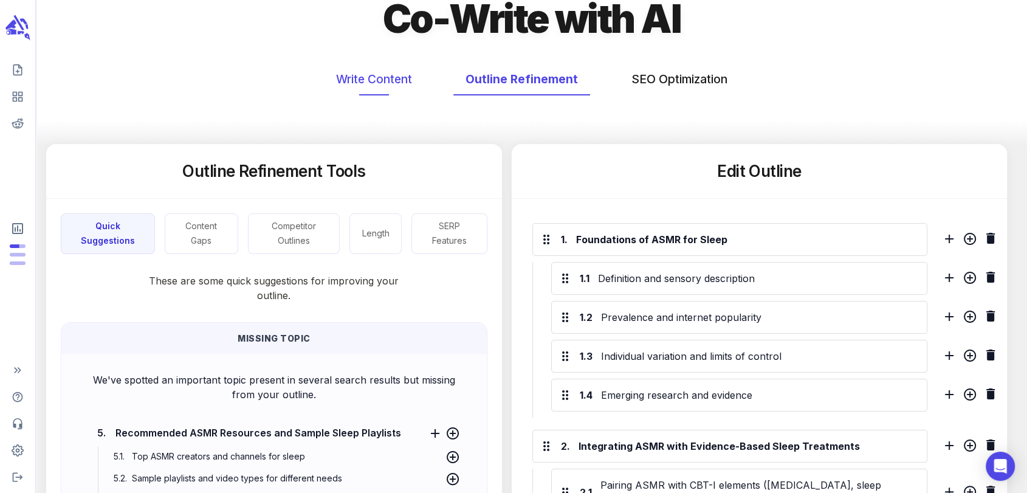
click at [377, 86] on button "Write Content" at bounding box center [374, 79] width 100 height 32
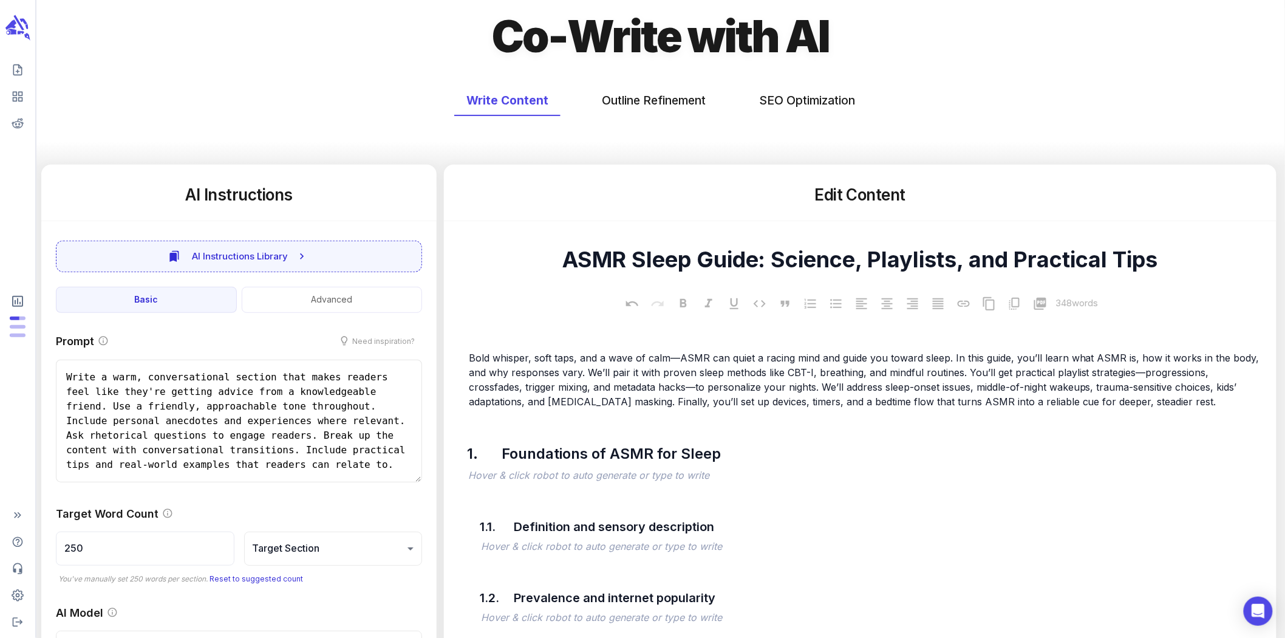
scroll to position [202, 0]
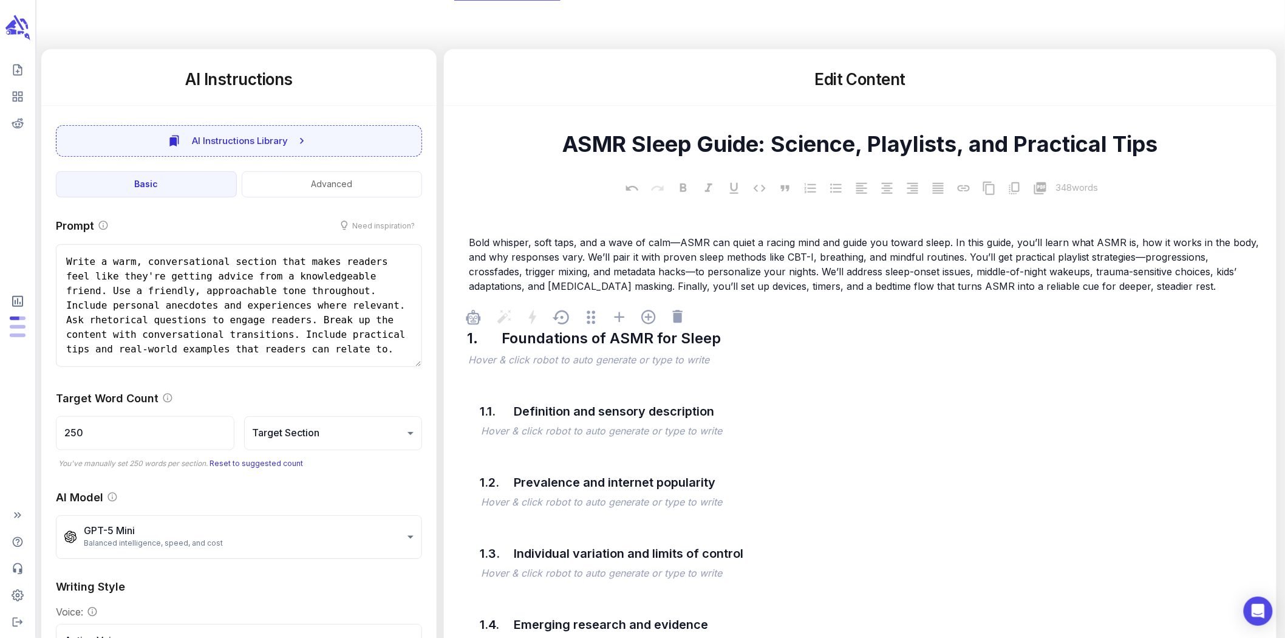
click at [549, 363] on p "﻿" at bounding box center [866, 361] width 796 height 15
click at [769, 387] on div at bounding box center [859, 393] width 761 height 24
click at [462, 150] on textarea "ASMR Sleep Guide: Science, Playlists, and Practical Tips" at bounding box center [860, 144] width 813 height 27
click at [504, 220] on icon at bounding box center [504, 221] width 14 height 14
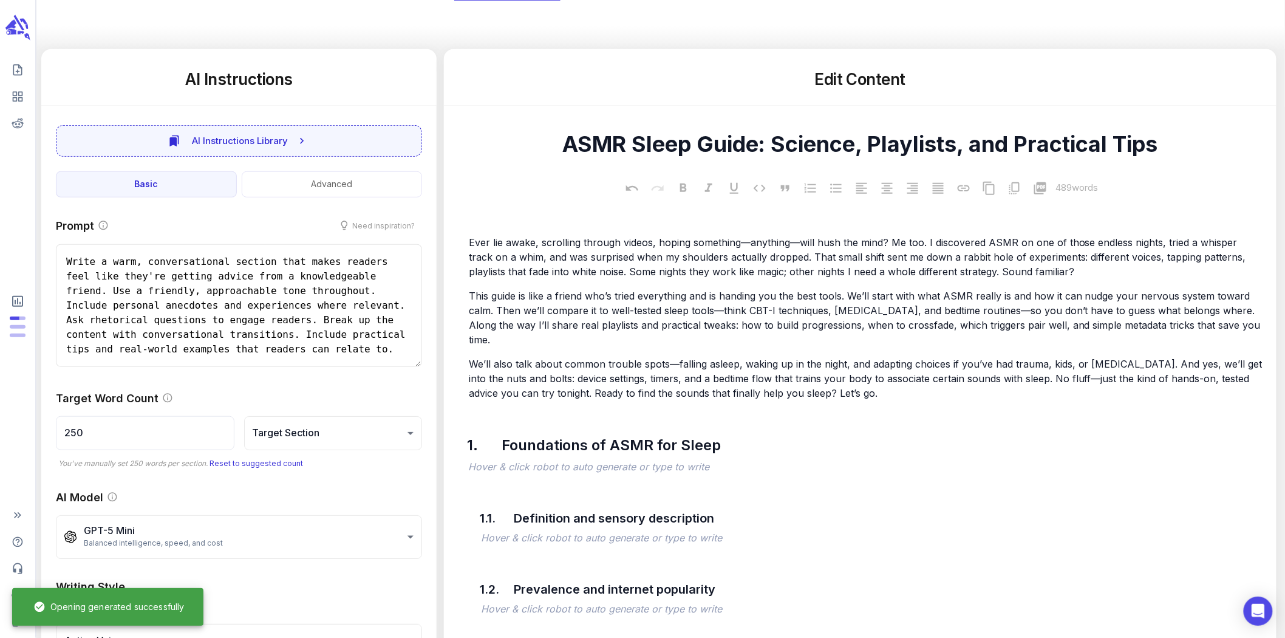
type textarea "x"
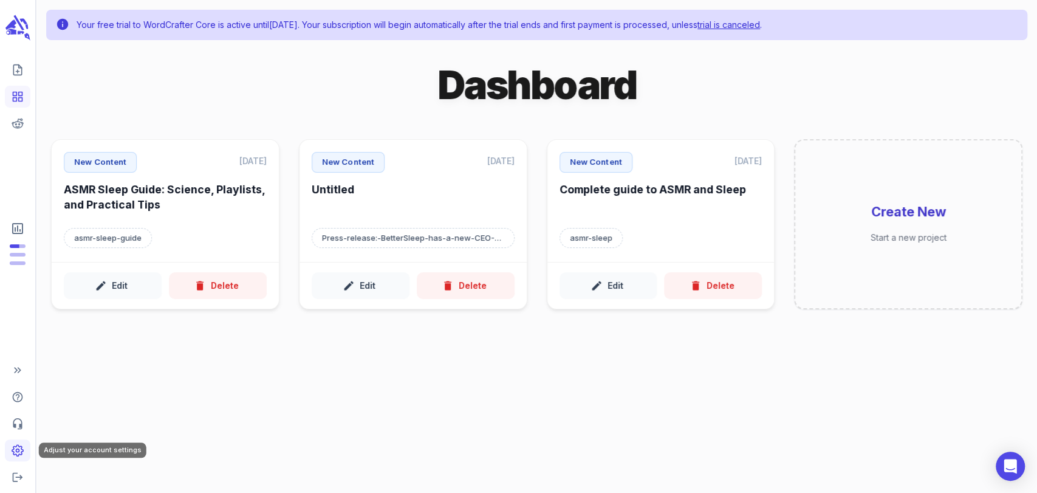
click at [13, 452] on icon "Adjust your account settings" at bounding box center [17, 450] width 11 height 11
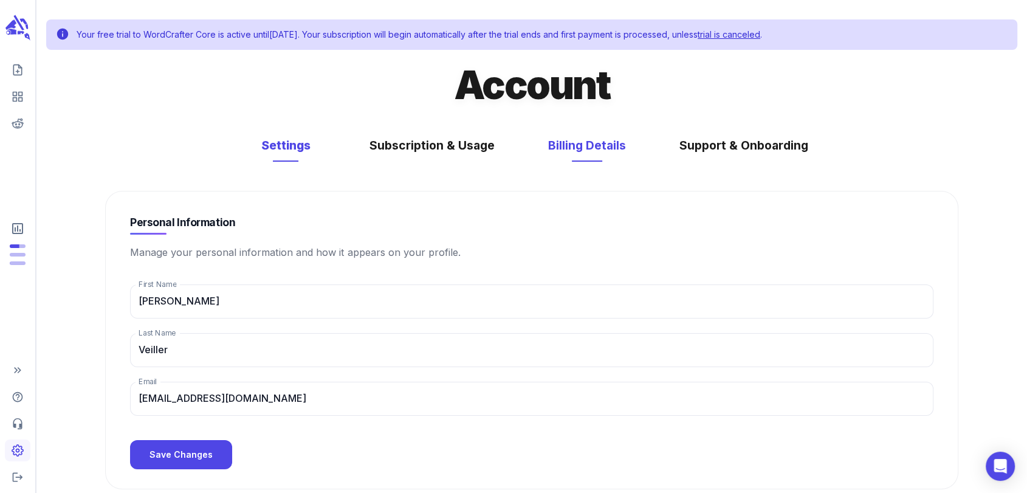
click at [572, 152] on button "Billing Details" at bounding box center [587, 145] width 102 height 32
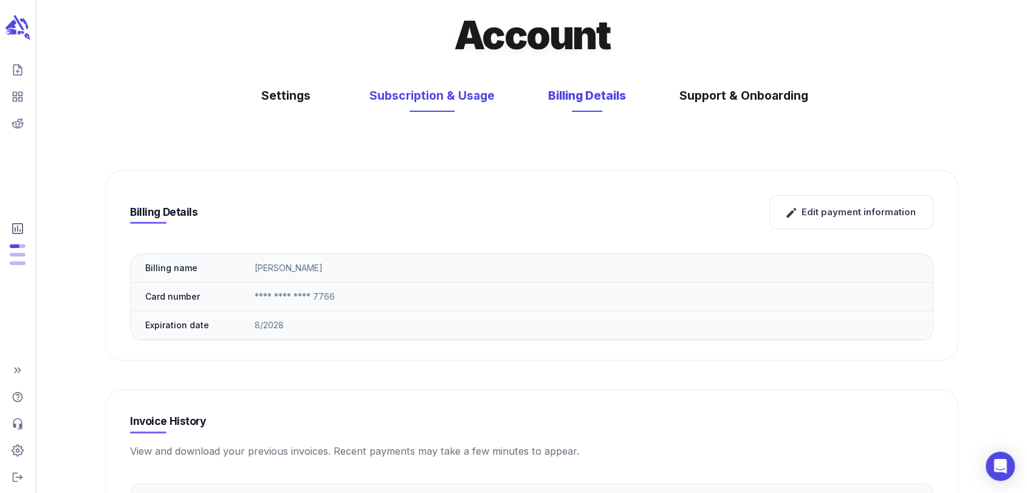
click at [394, 94] on button "Subscription & Usage" at bounding box center [431, 96] width 149 height 32
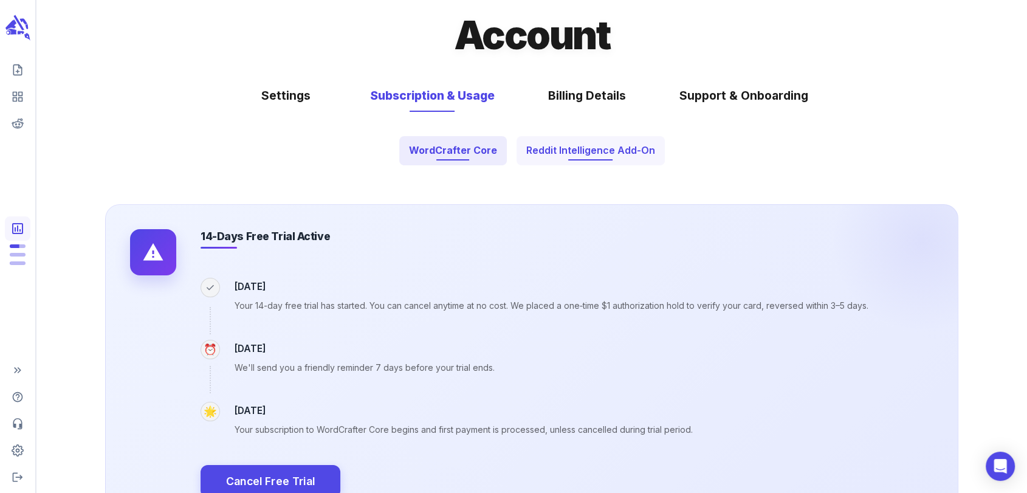
click at [584, 140] on button "Reddit Intelligence Add-On" at bounding box center [590, 150] width 148 height 29
